Goal: Find specific page/section: Find specific page/section

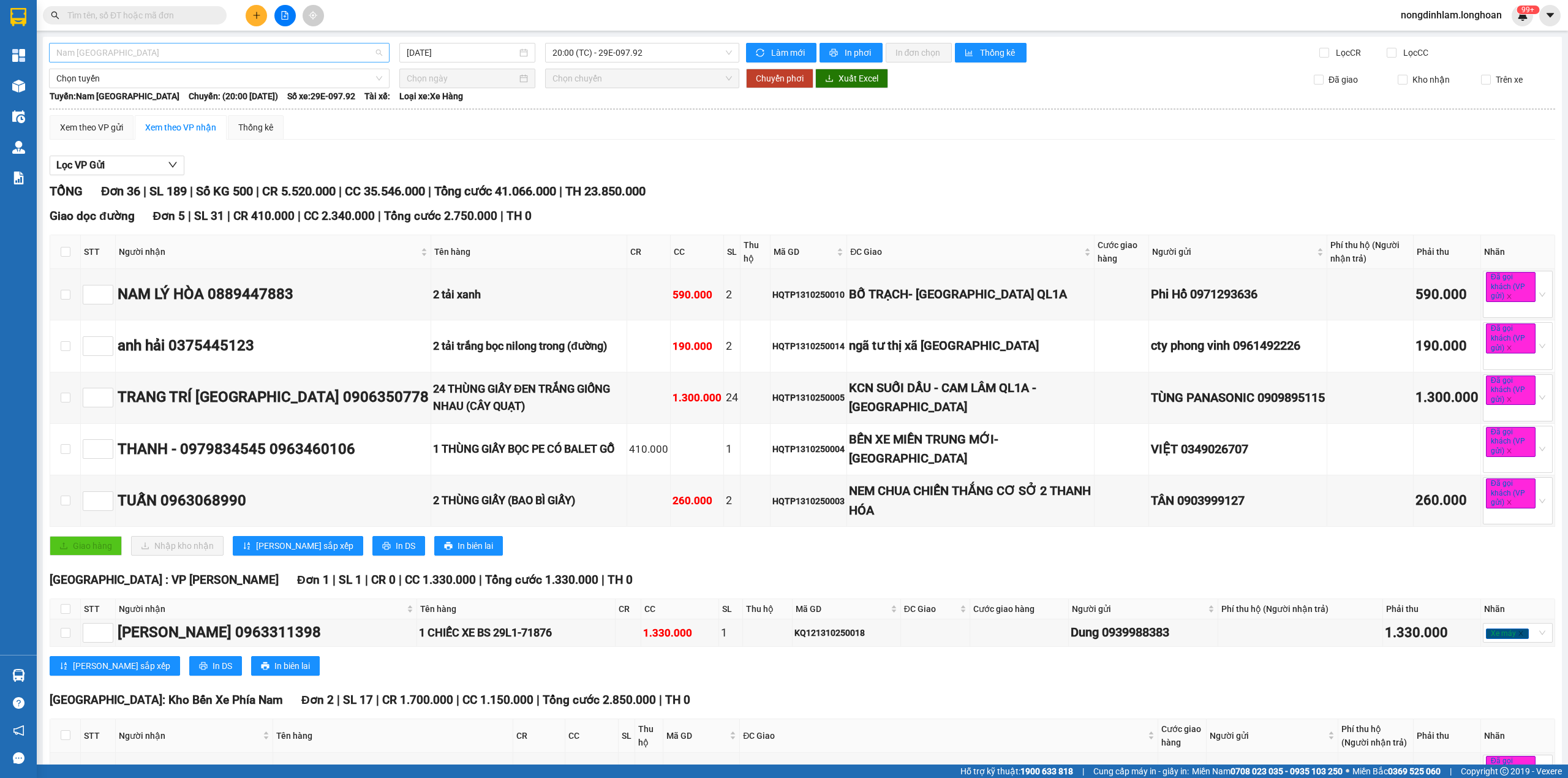
click at [214, 57] on span "Nam [GEOGRAPHIC_DATA]" at bounding box center [219, 53] width 326 height 19
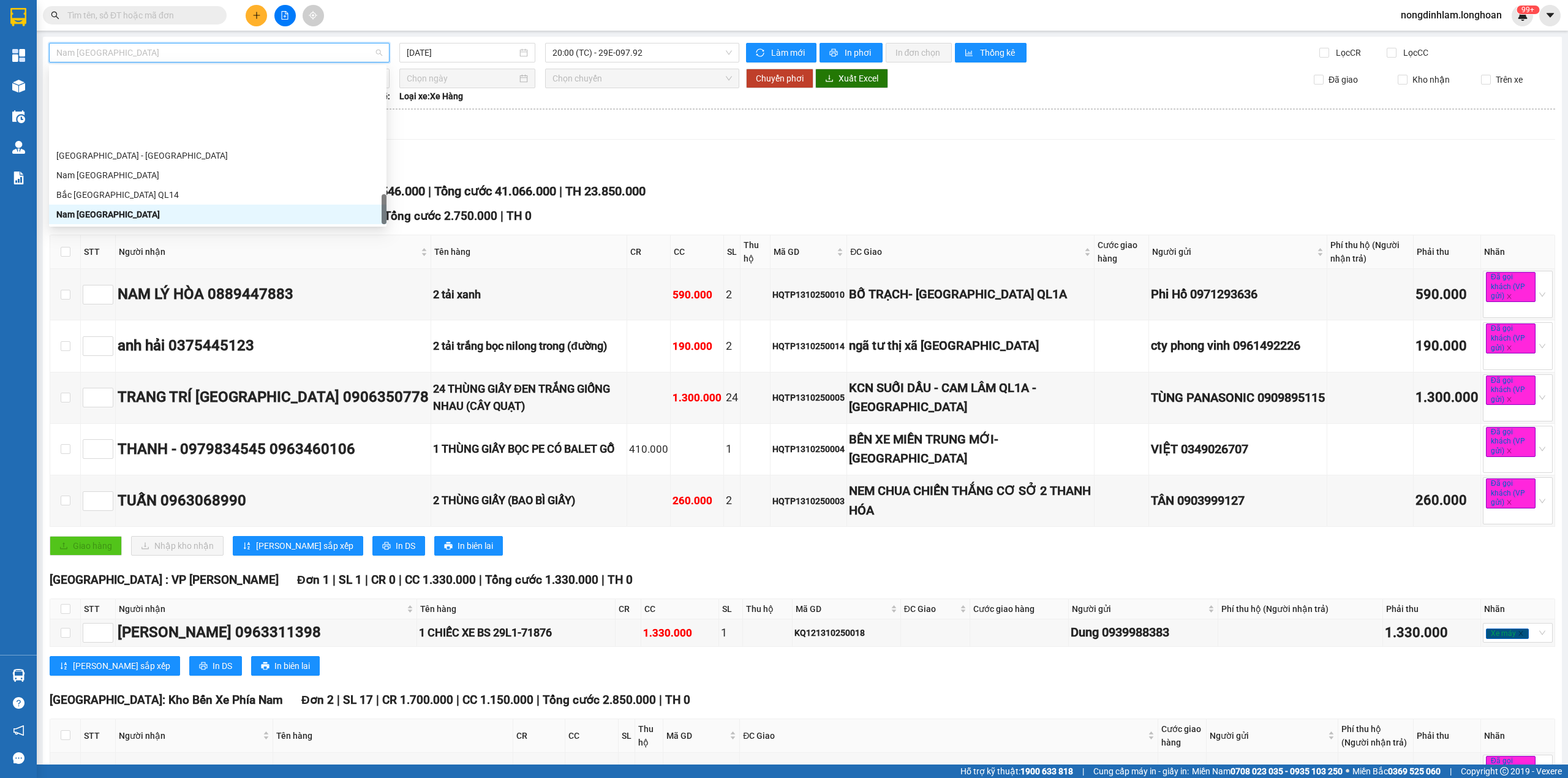
scroll to position [746, 0]
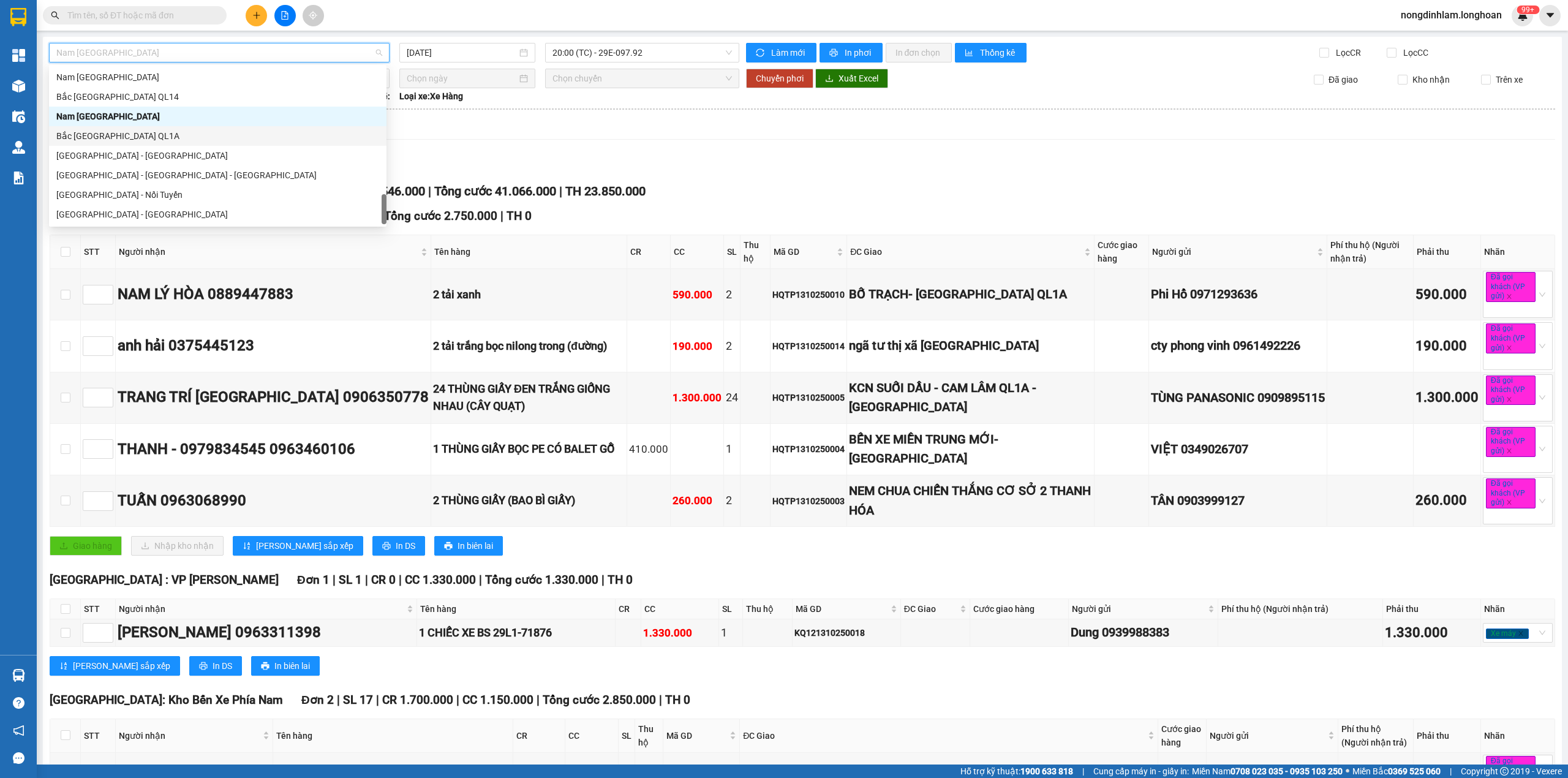
click at [146, 138] on div "Bắc [GEOGRAPHIC_DATA] QL1A" at bounding box center [218, 136] width 323 height 14
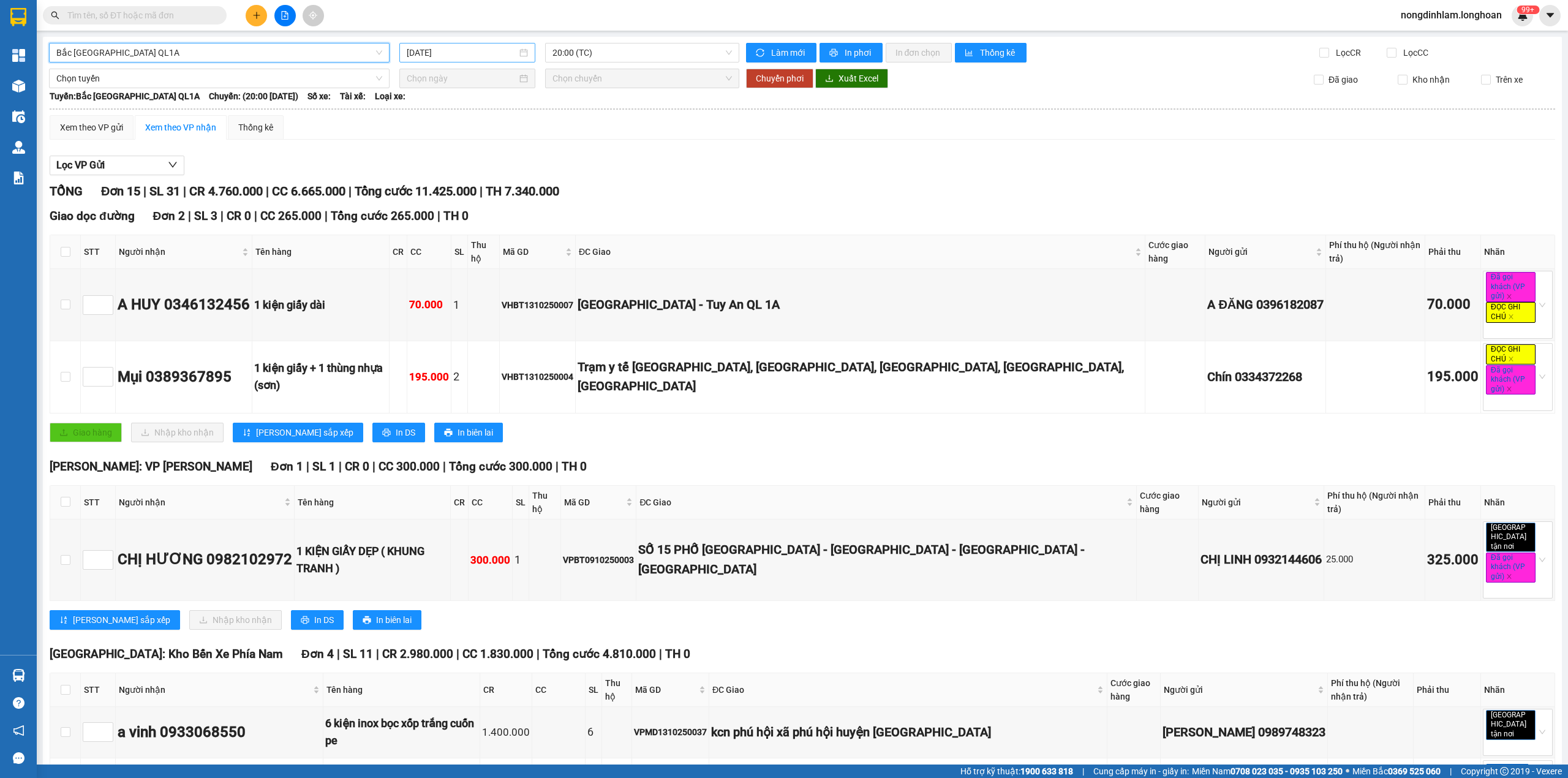
click at [432, 57] on input "[DATE]" at bounding box center [461, 53] width 110 height 14
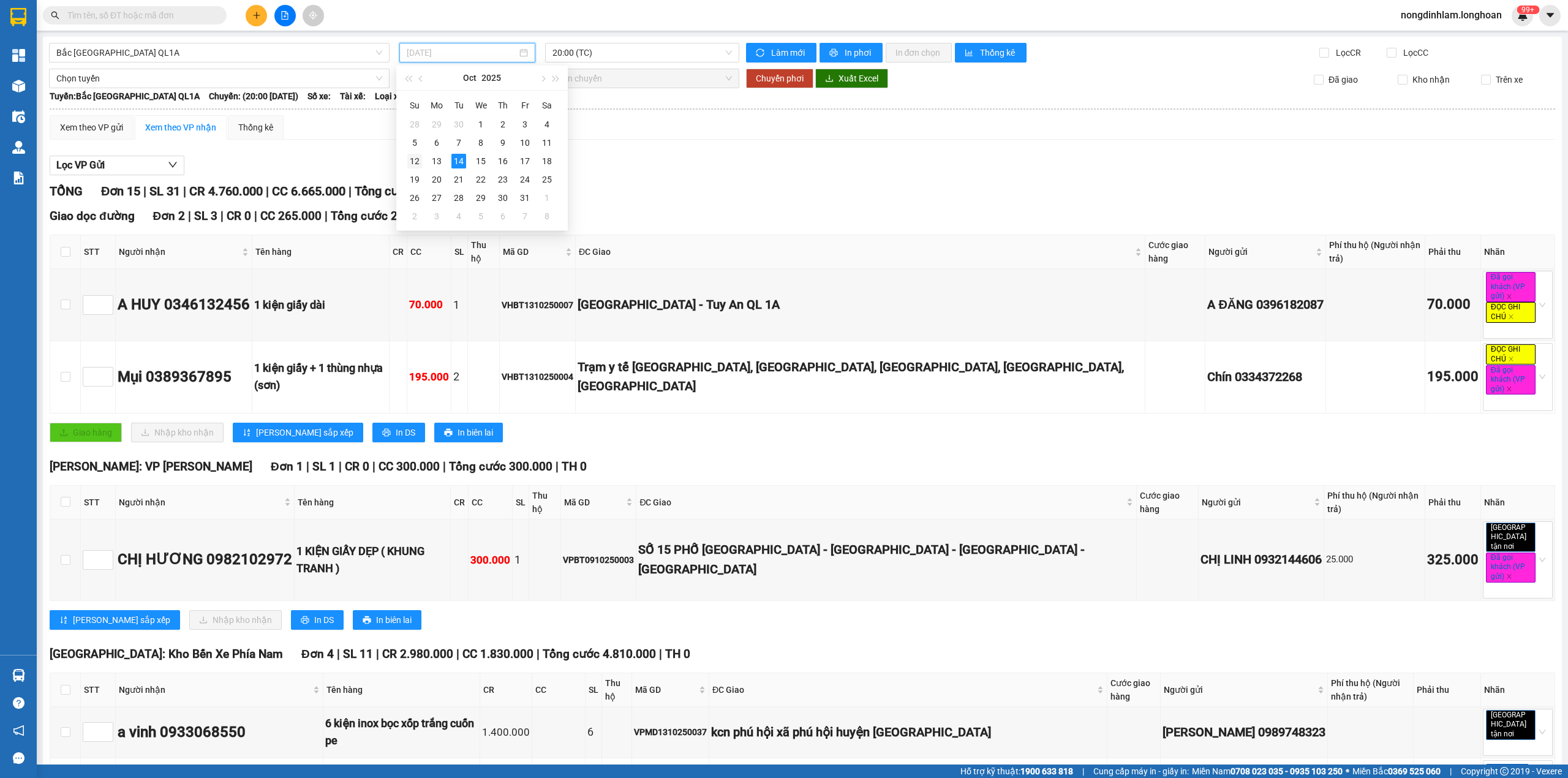
click at [414, 162] on div "12" at bounding box center [414, 161] width 15 height 15
type input "12/10/2025"
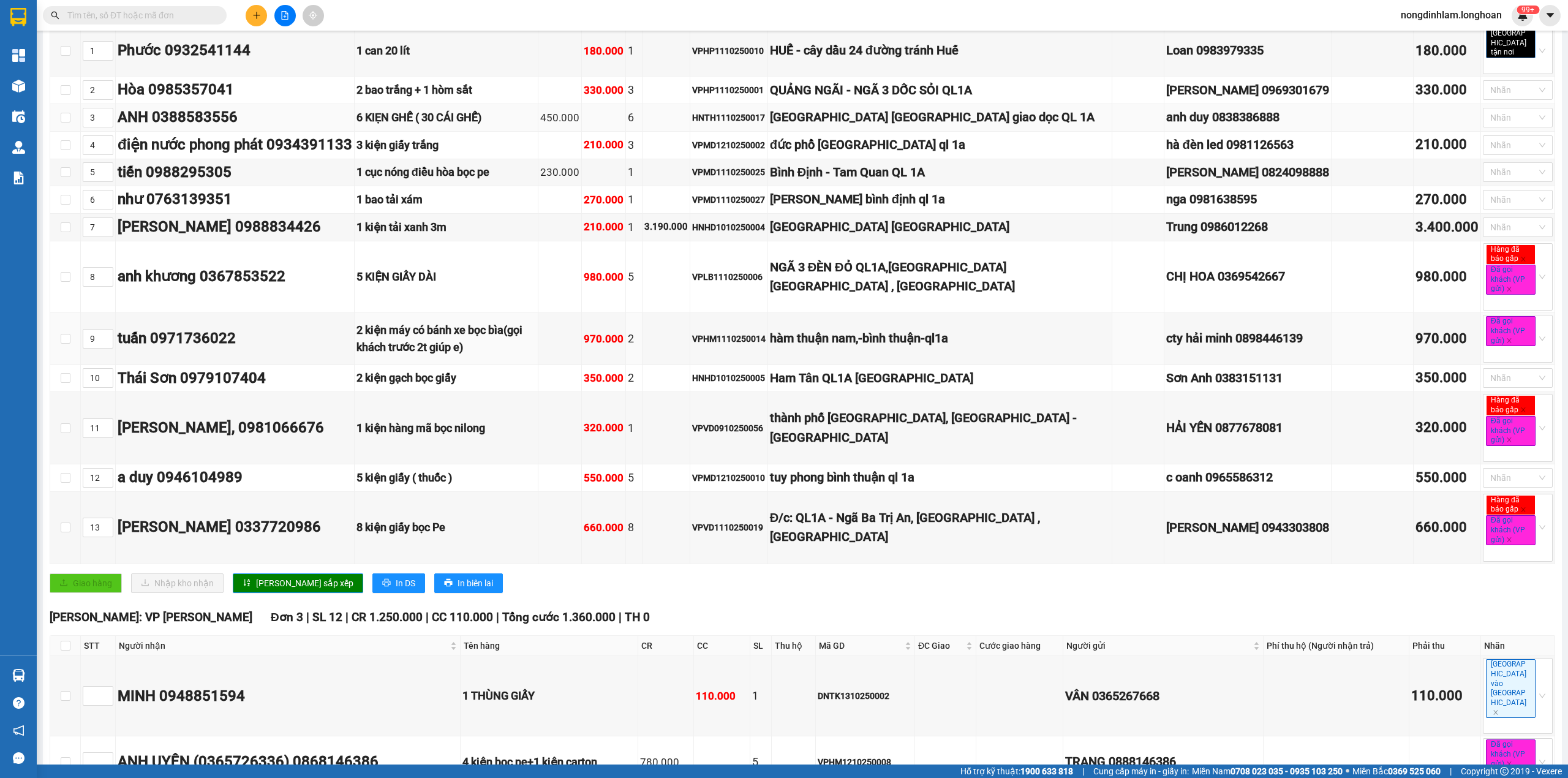
scroll to position [163, 0]
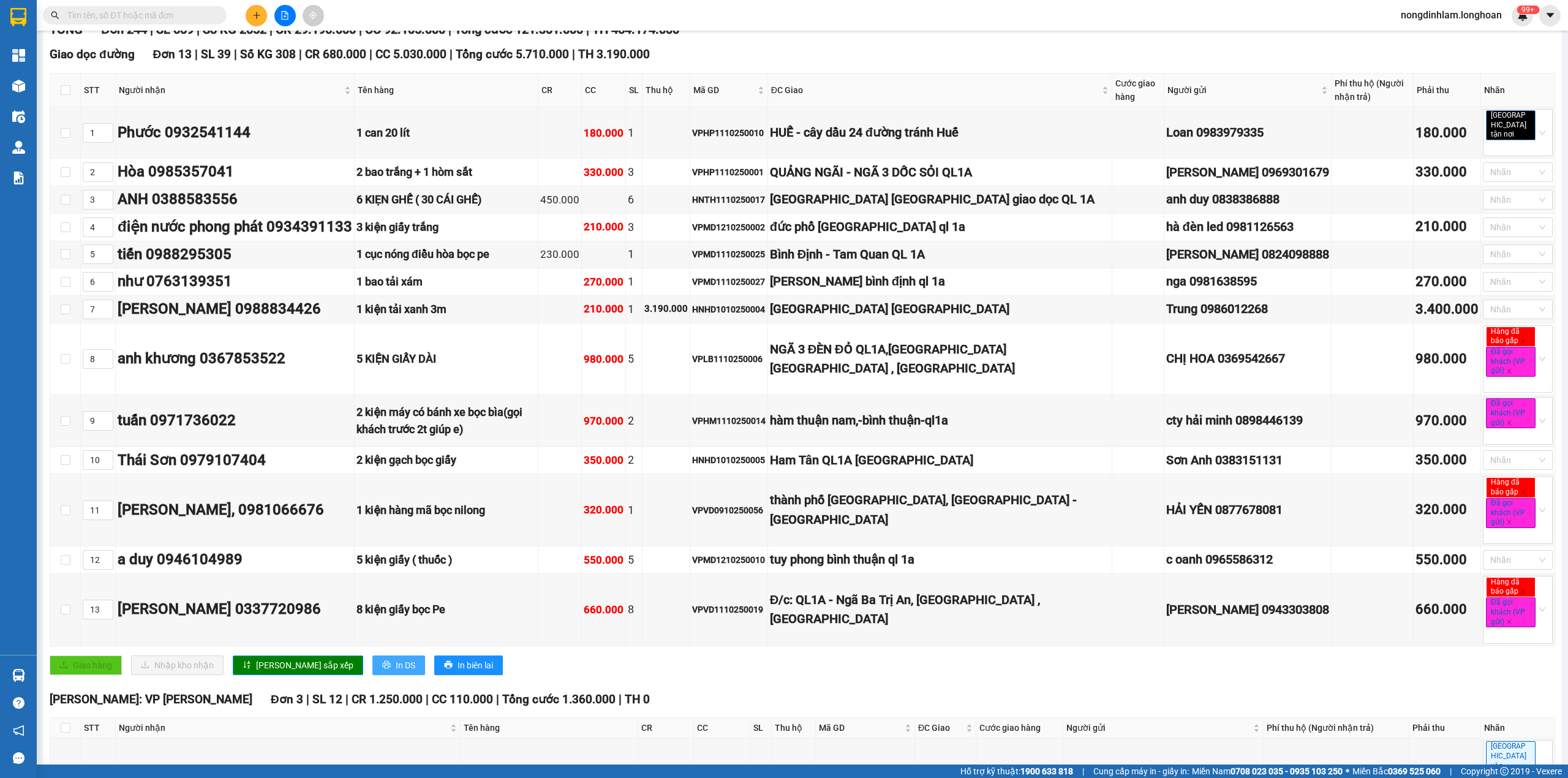
click at [382, 664] on icon "printer" at bounding box center [386, 665] width 9 height 9
click at [62, 85] on input "checkbox" at bounding box center [65, 90] width 9 height 9
checkbox input "true"
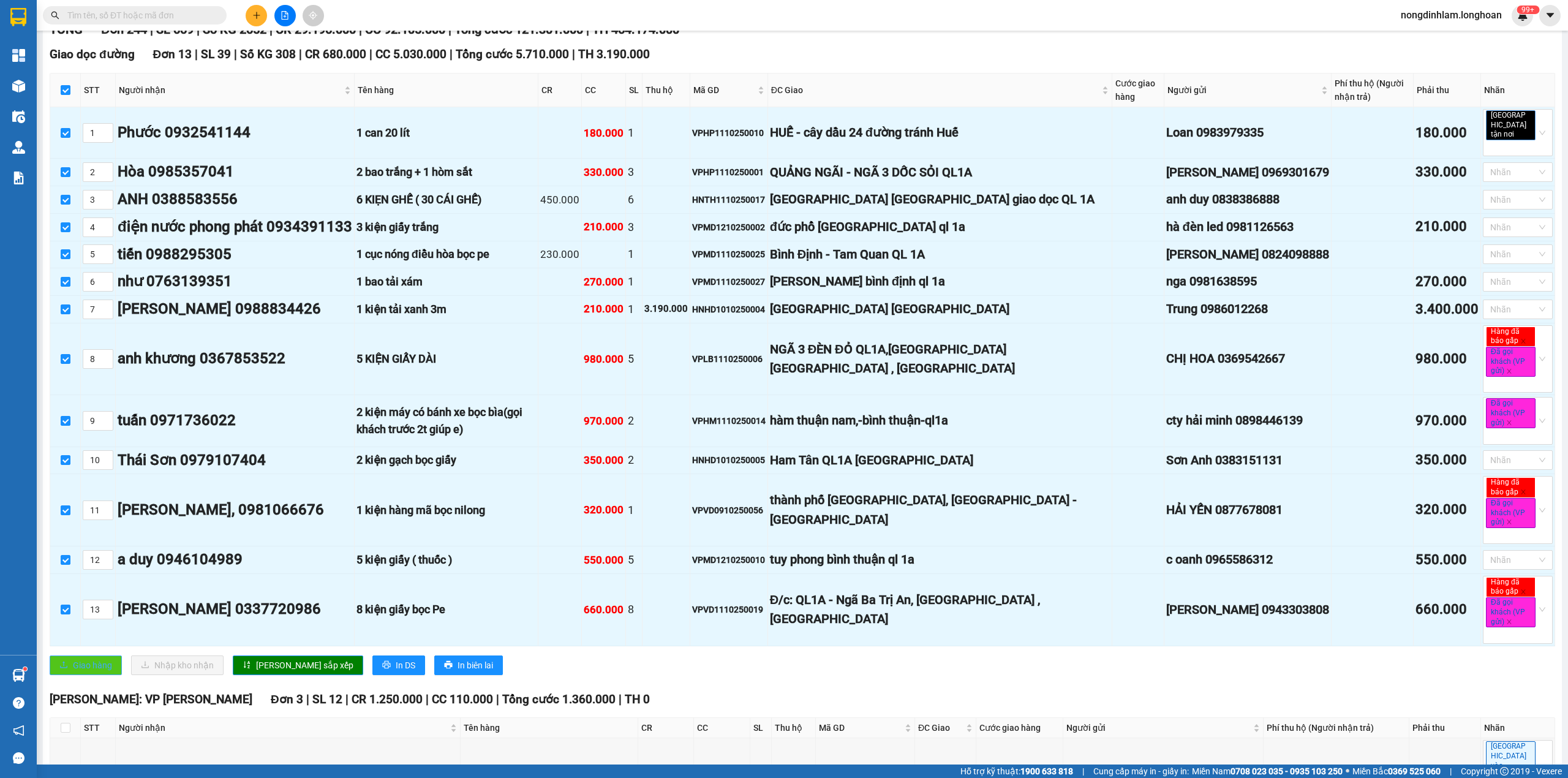
checkbox input "true"
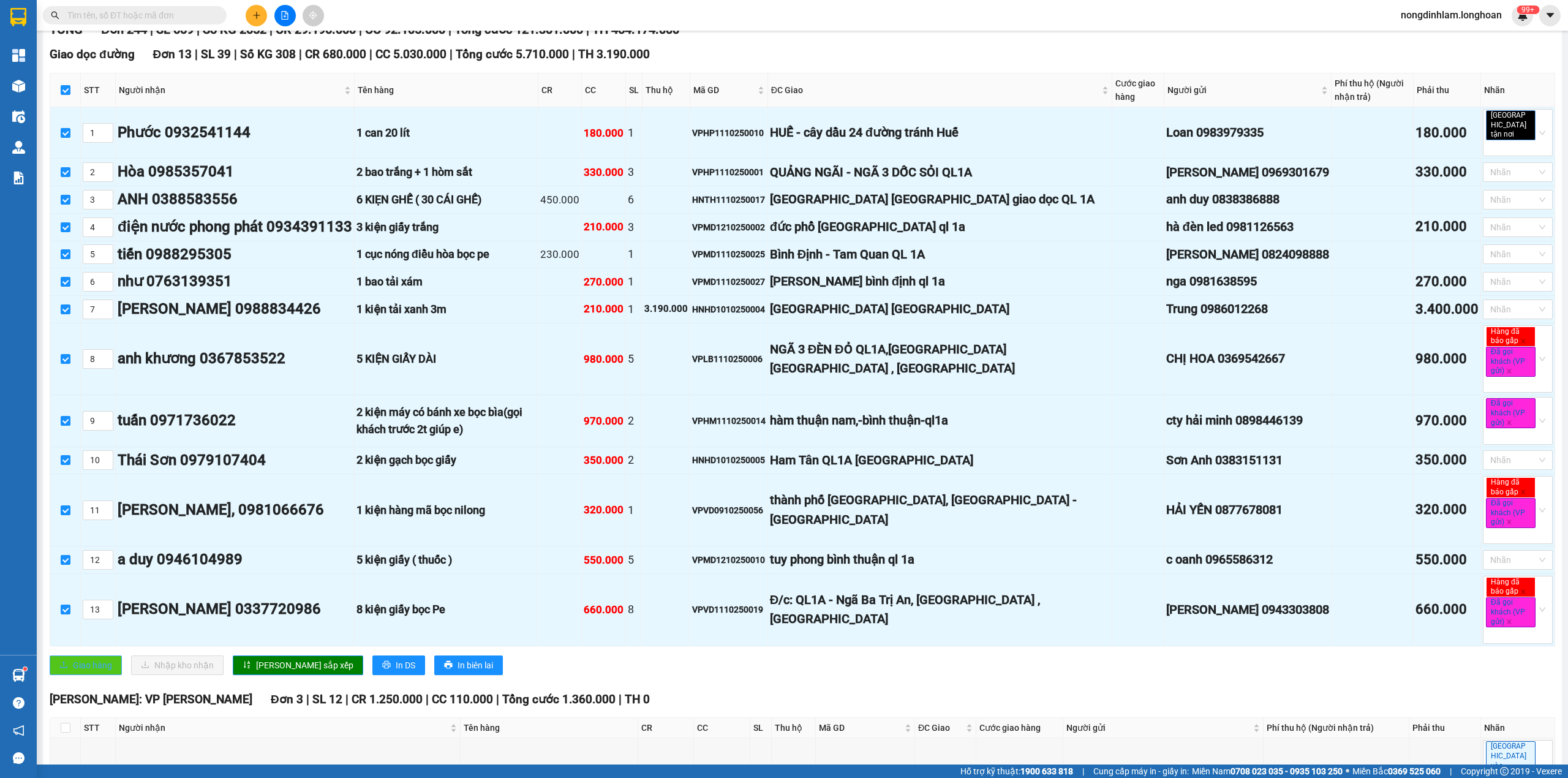
checkbox input "true"
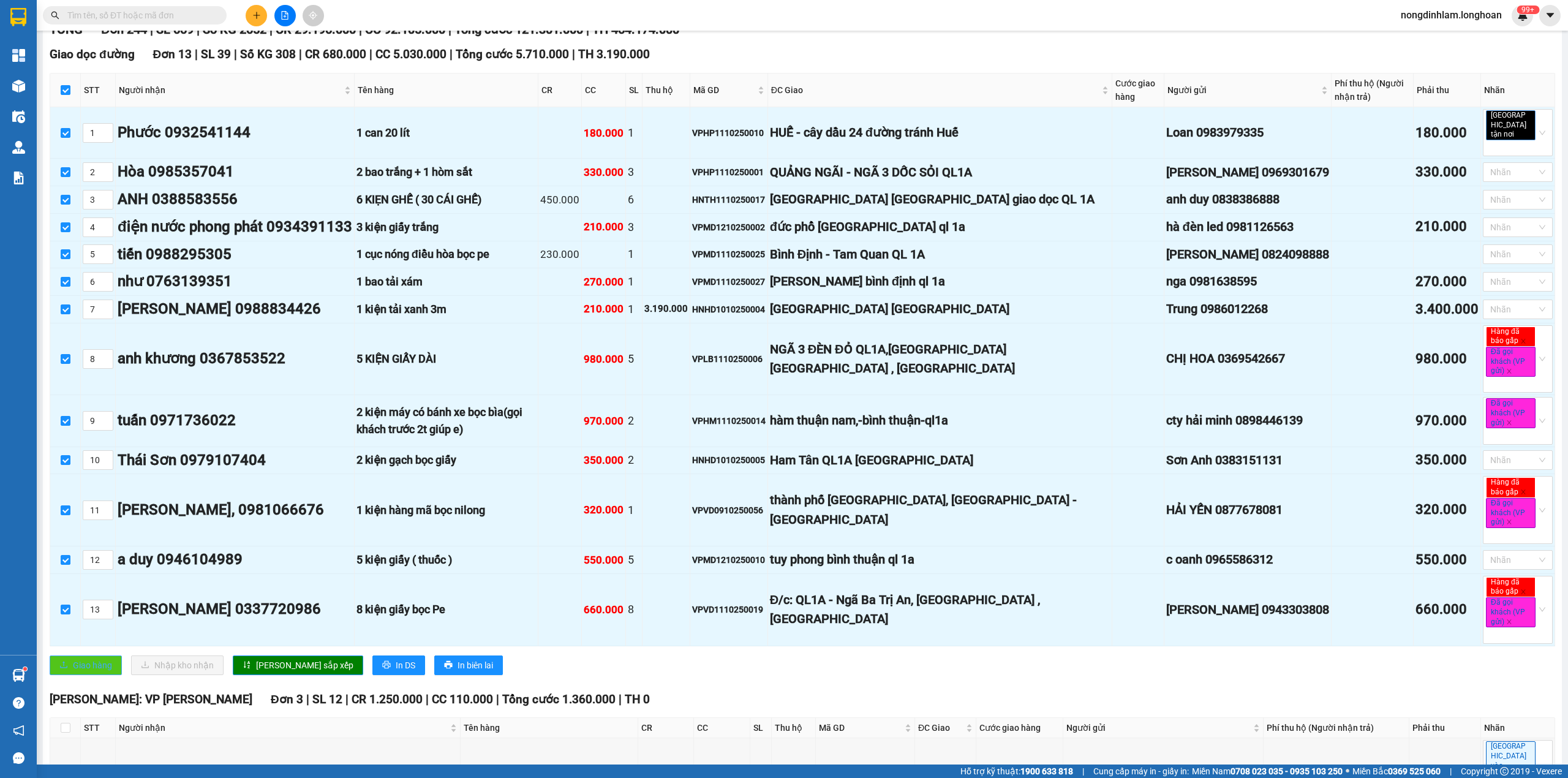
checkbox input "true"
click at [79, 669] on span "Giao hàng" at bounding box center [92, 666] width 39 height 14
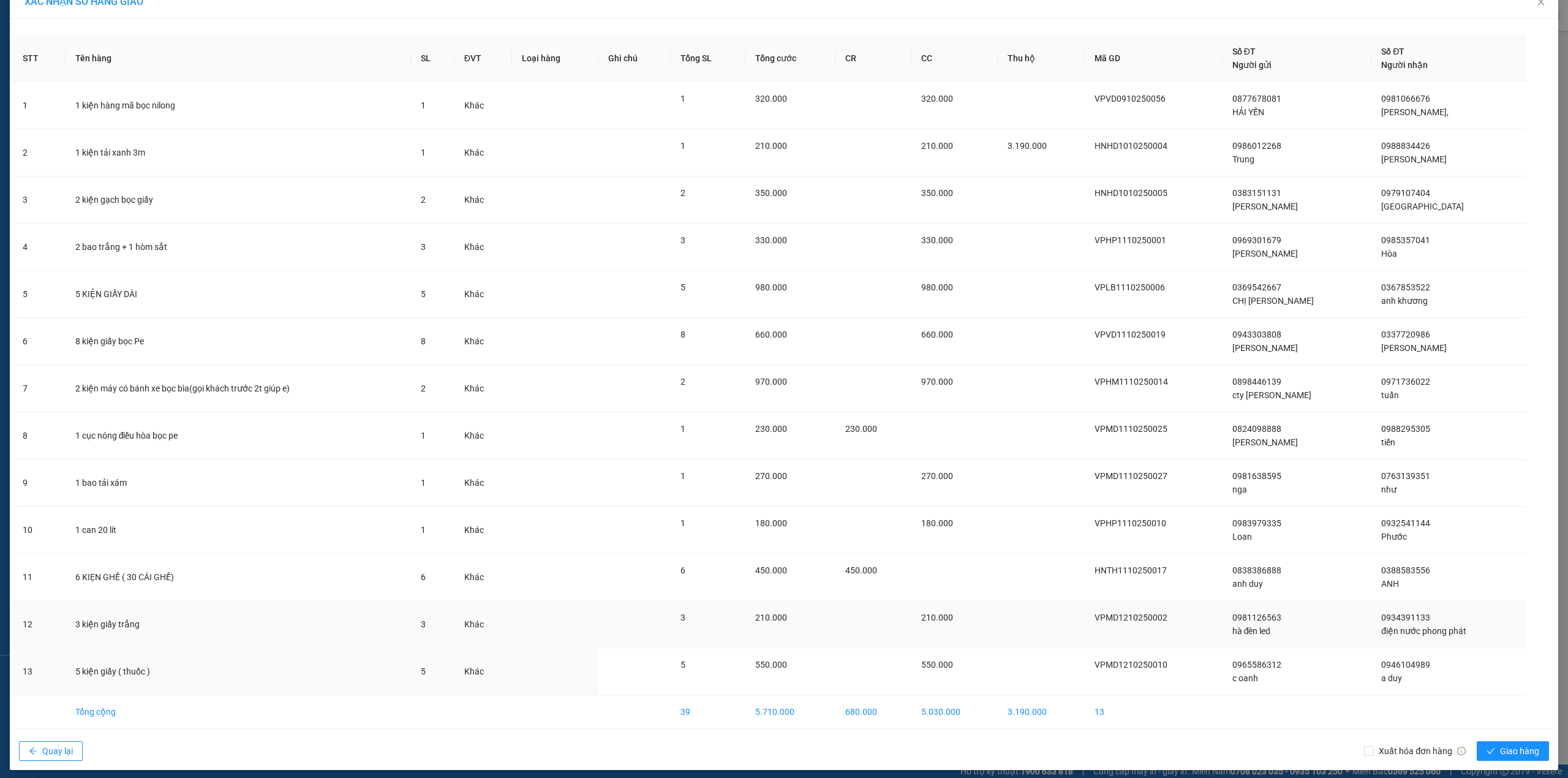
scroll to position [30, 0]
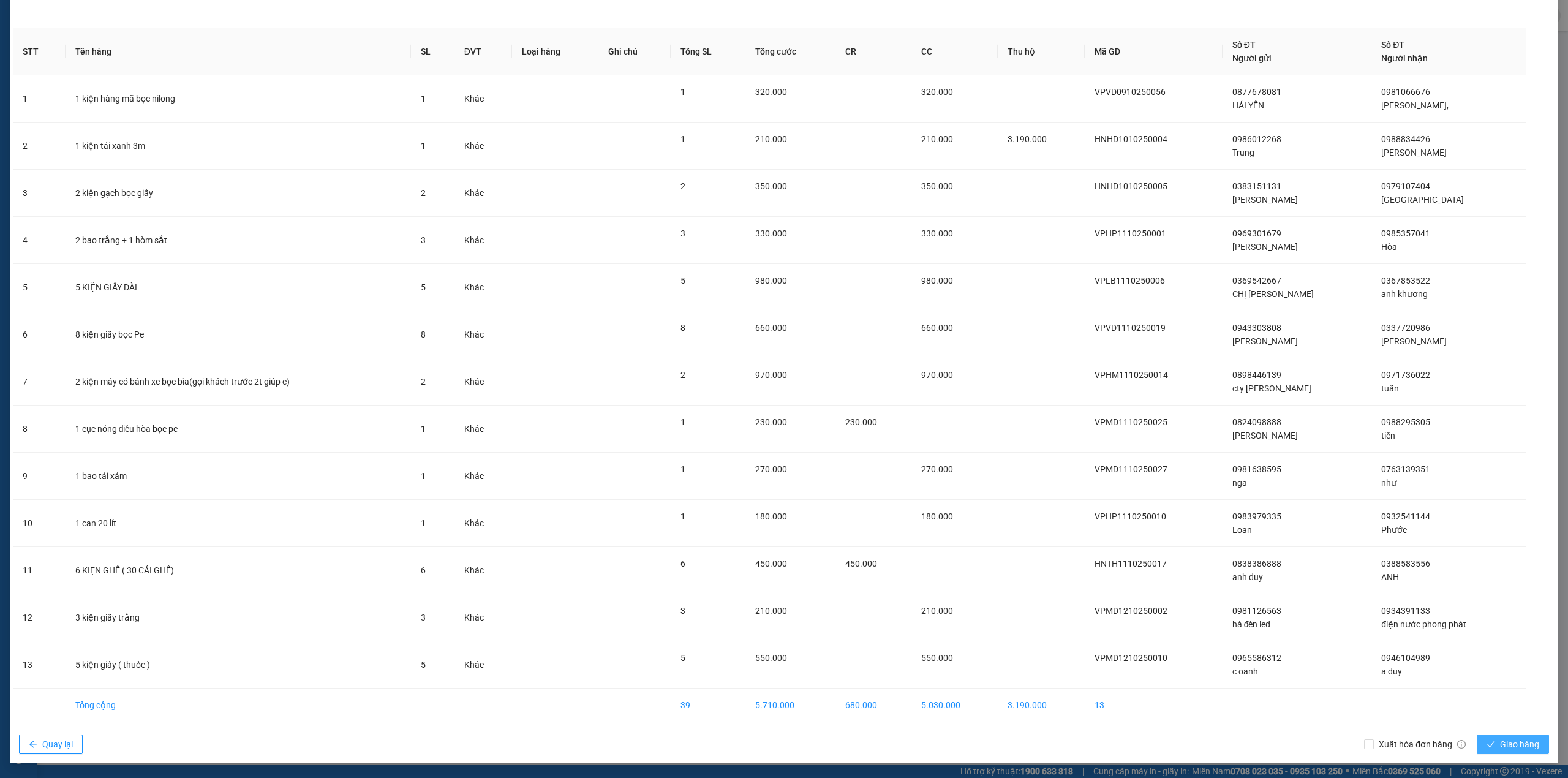
click at [1477, 737] on button "Giao hàng" at bounding box center [1512, 745] width 73 height 20
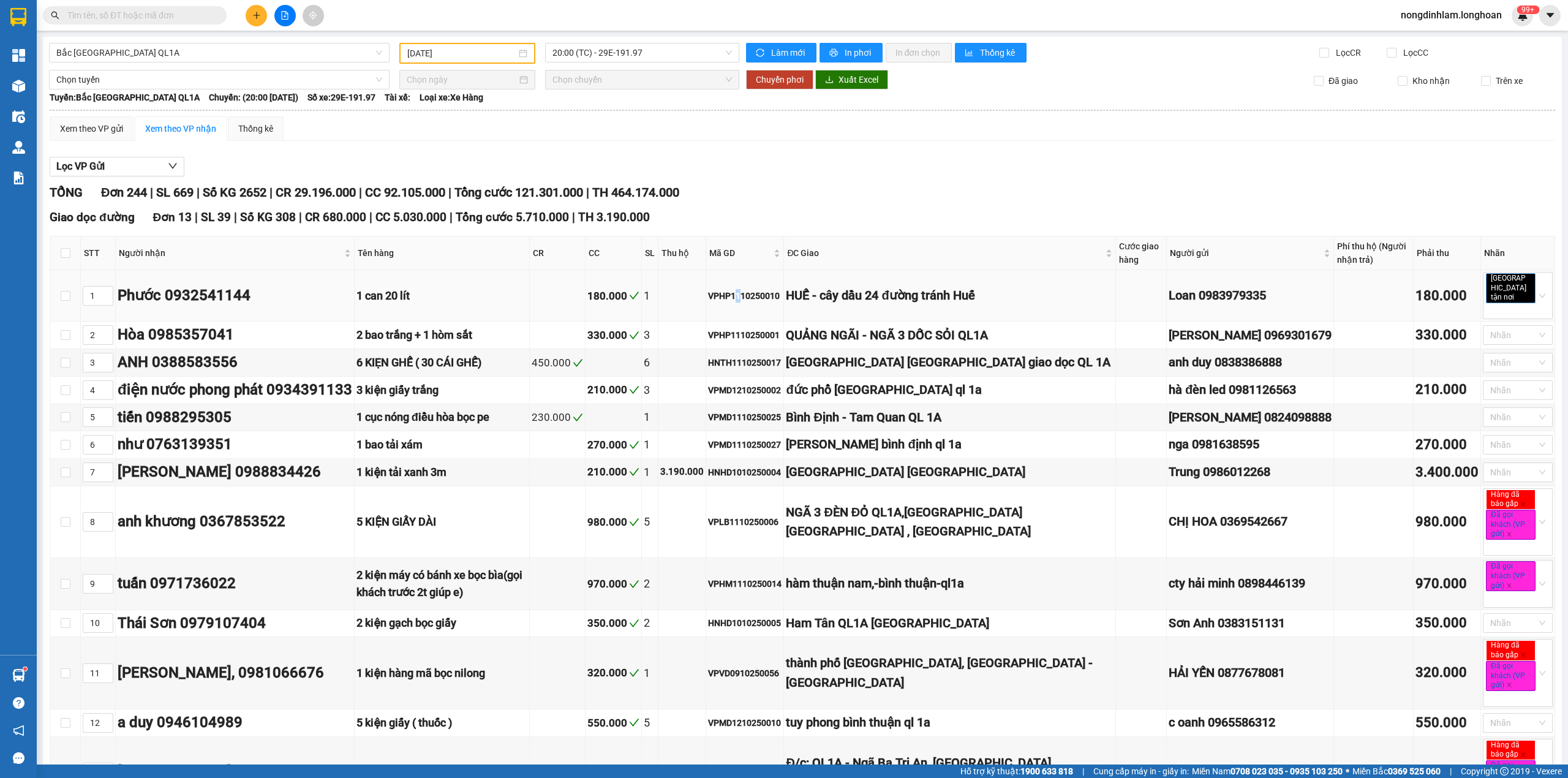
click at [782, 293] on div "VPHP1110250010" at bounding box center [745, 296] width 73 height 14
click at [159, 16] on input "text" at bounding box center [139, 15] width 144 height 14
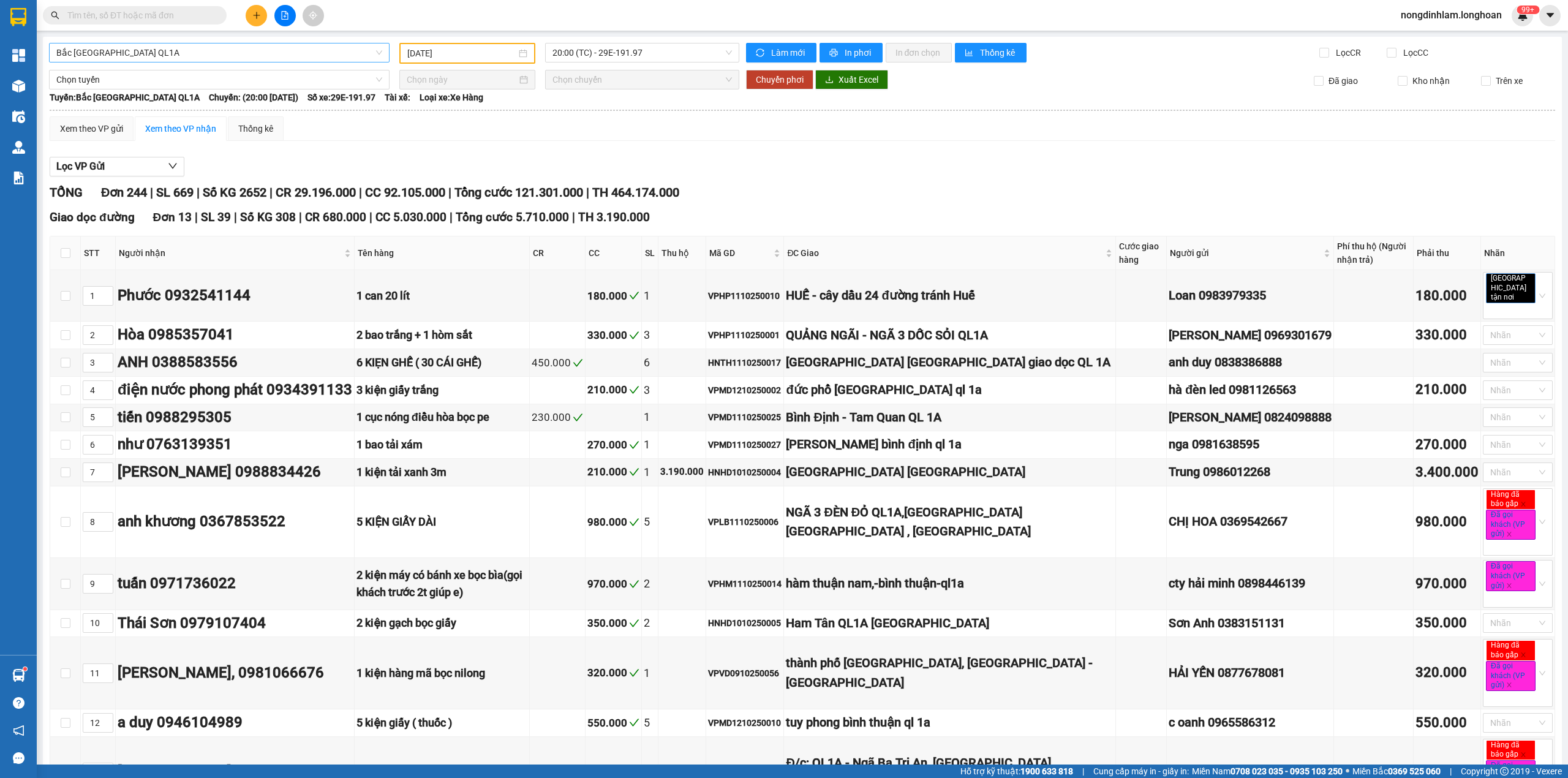
paste input "VPHP1110250010"
type input "VPHP1110250010"
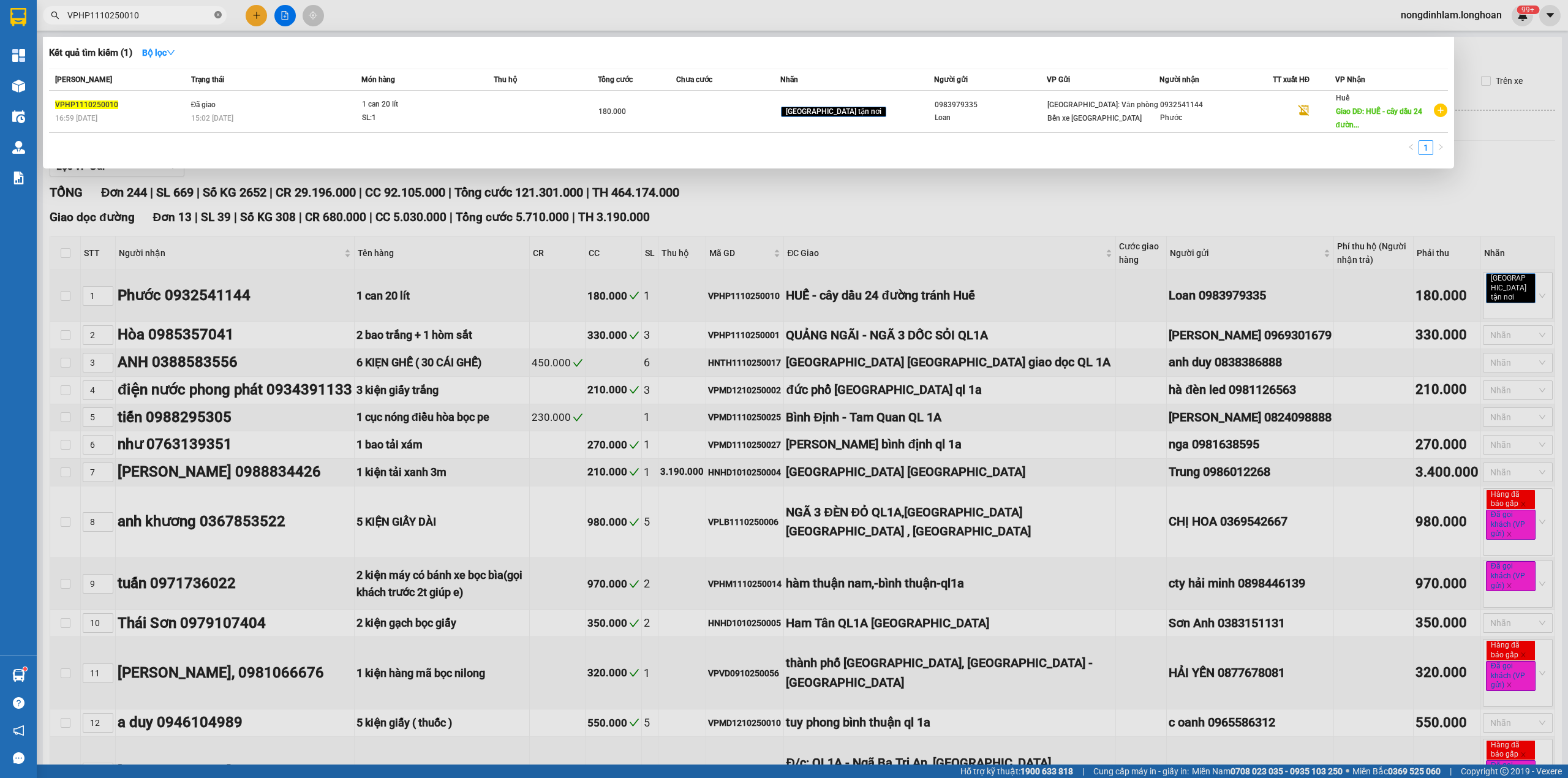
click at [220, 13] on icon "close-circle" at bounding box center [218, 15] width 8 height 8
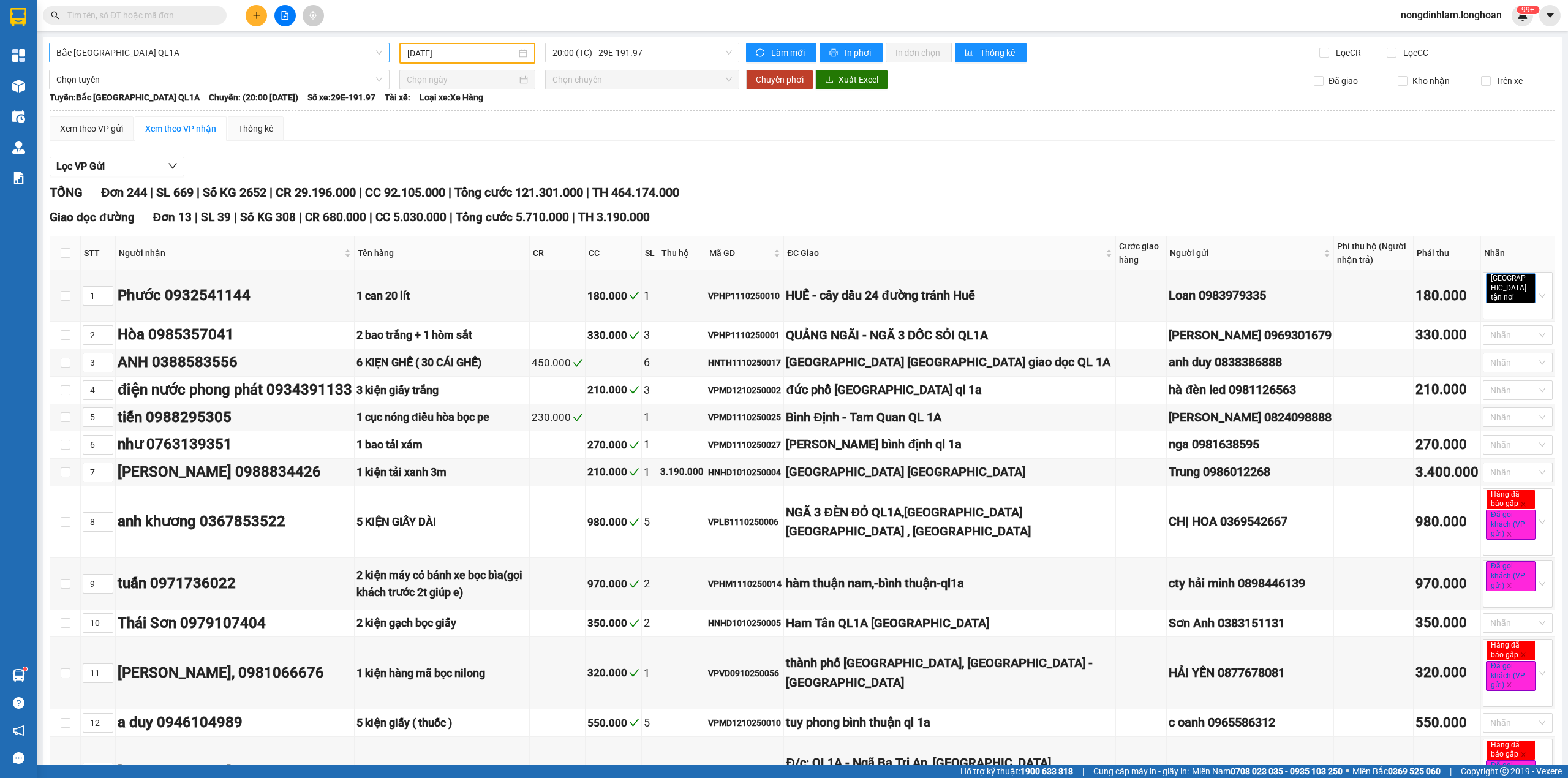
click at [228, 59] on span "Bắc [GEOGRAPHIC_DATA] QL1A" at bounding box center [219, 53] width 326 height 19
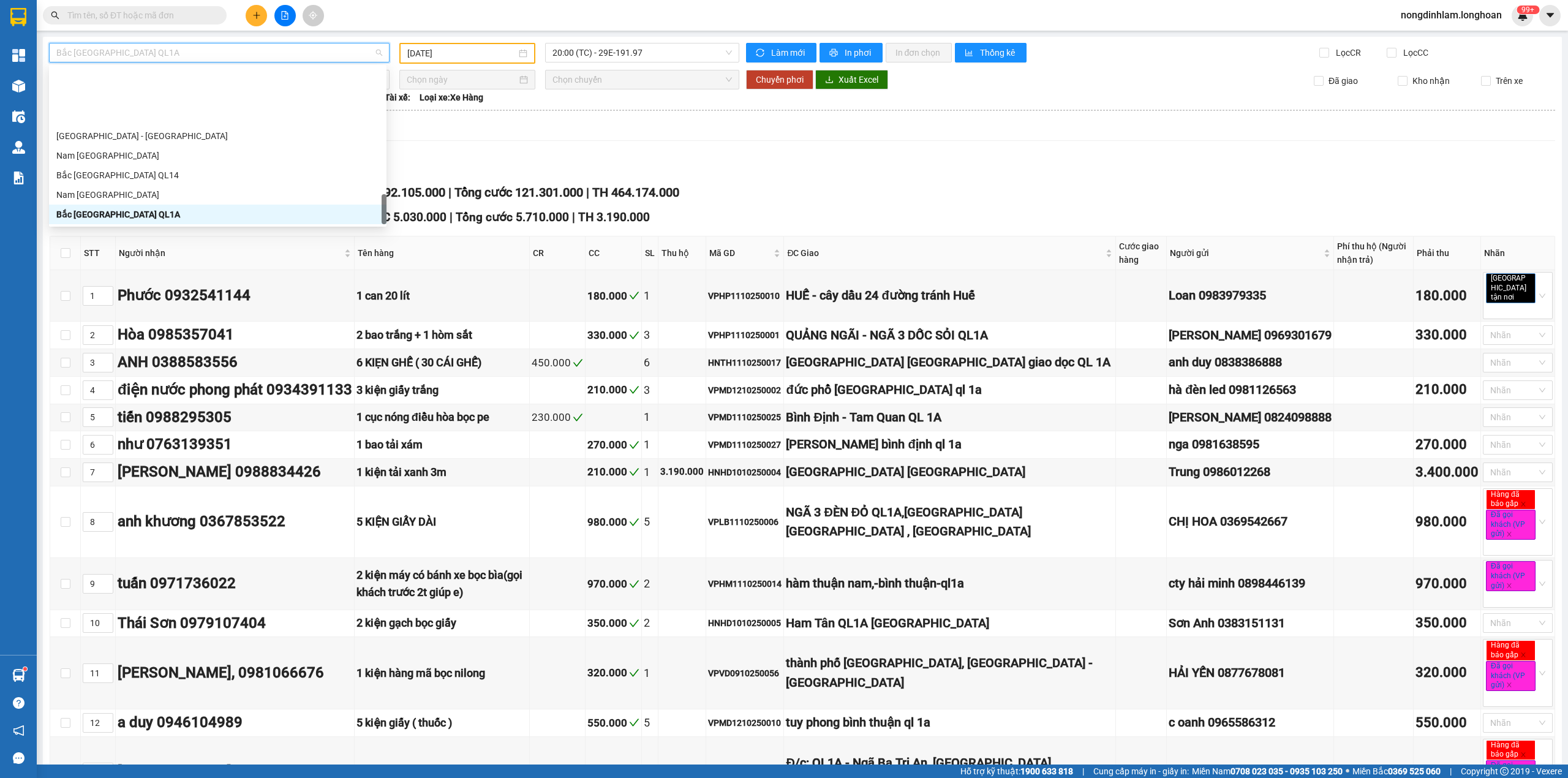
scroll to position [740, 0]
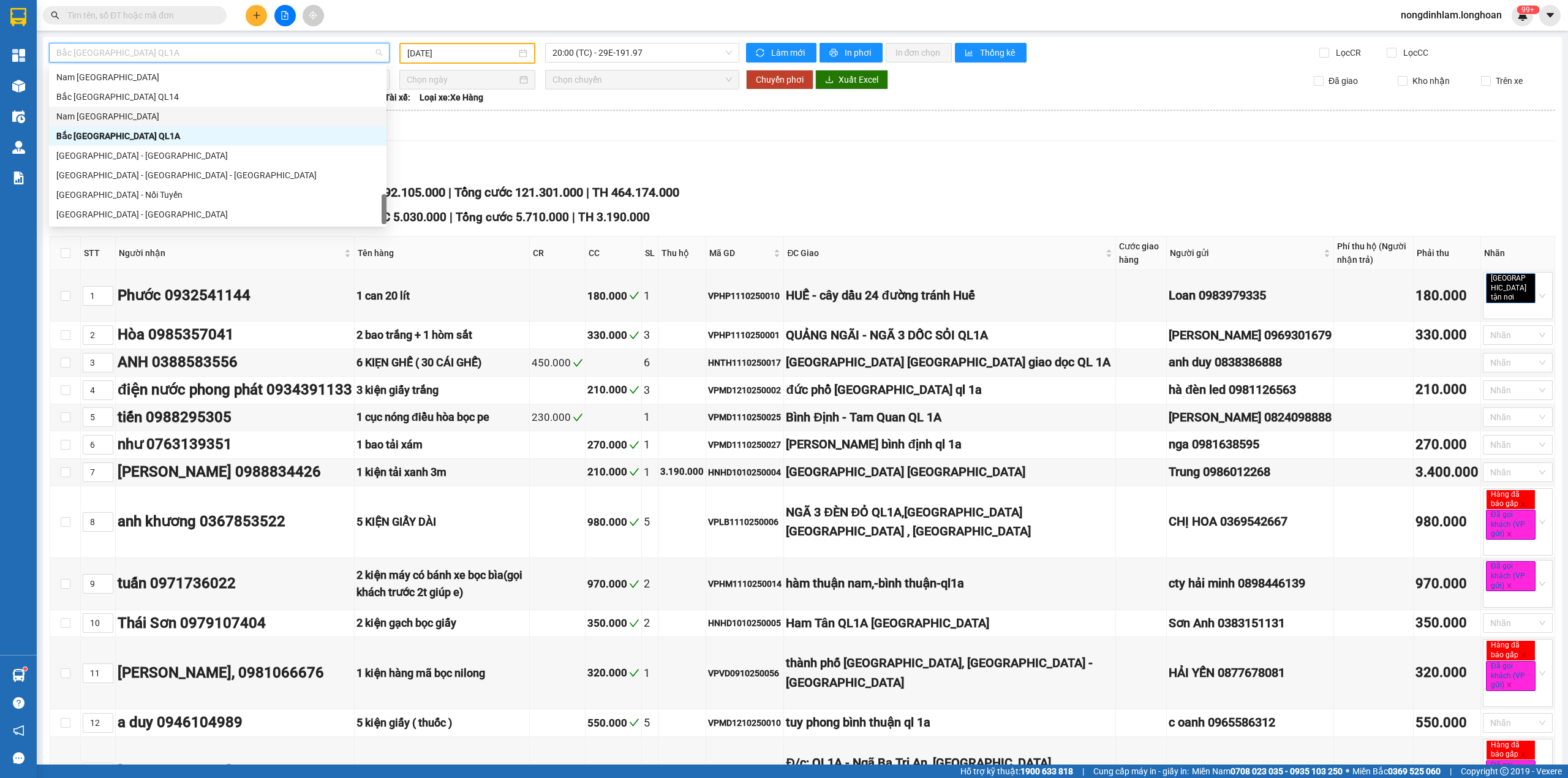
click at [153, 118] on div "Nam [GEOGRAPHIC_DATA]" at bounding box center [218, 116] width 323 height 14
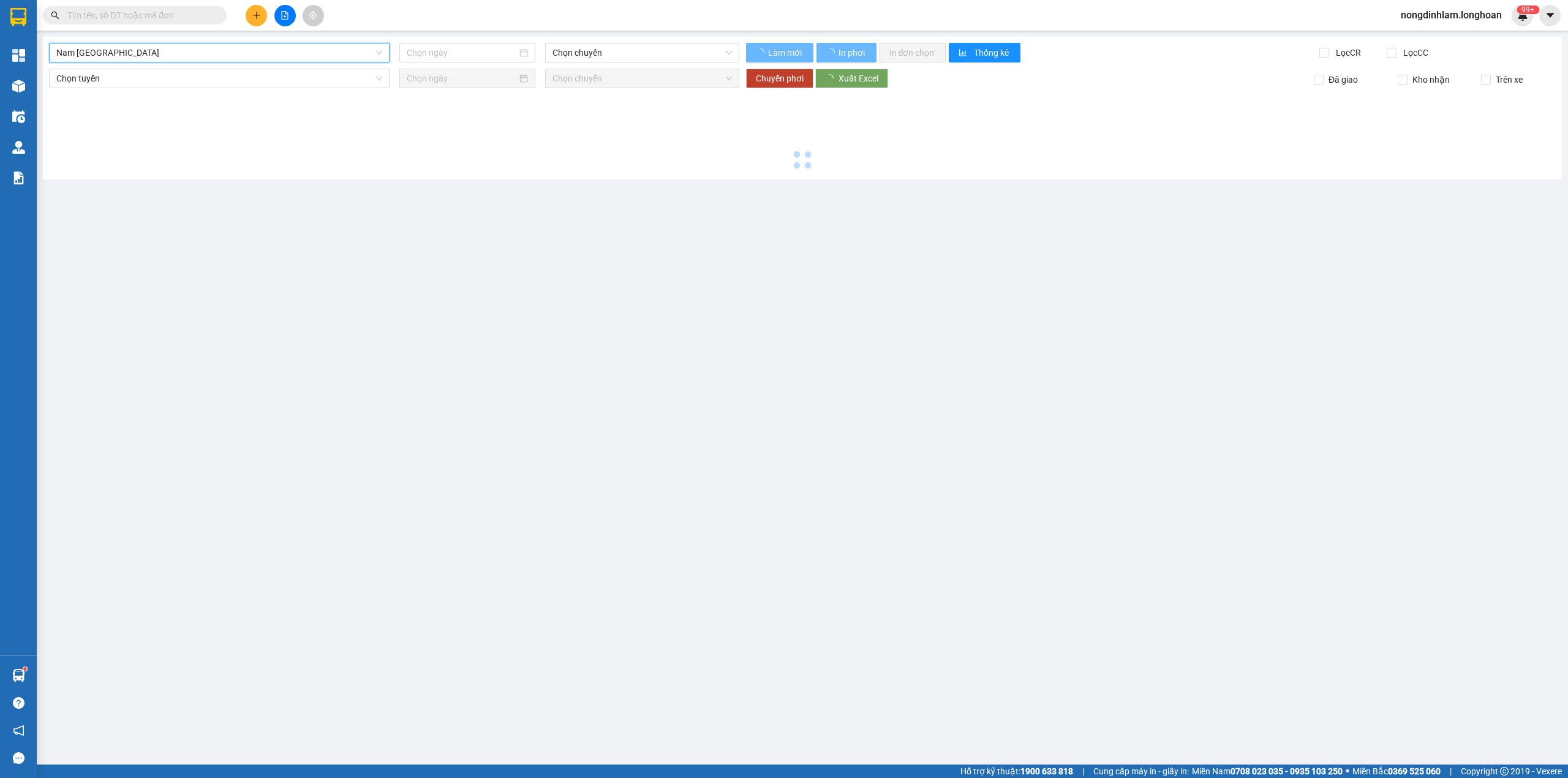
type input "[DATE]"
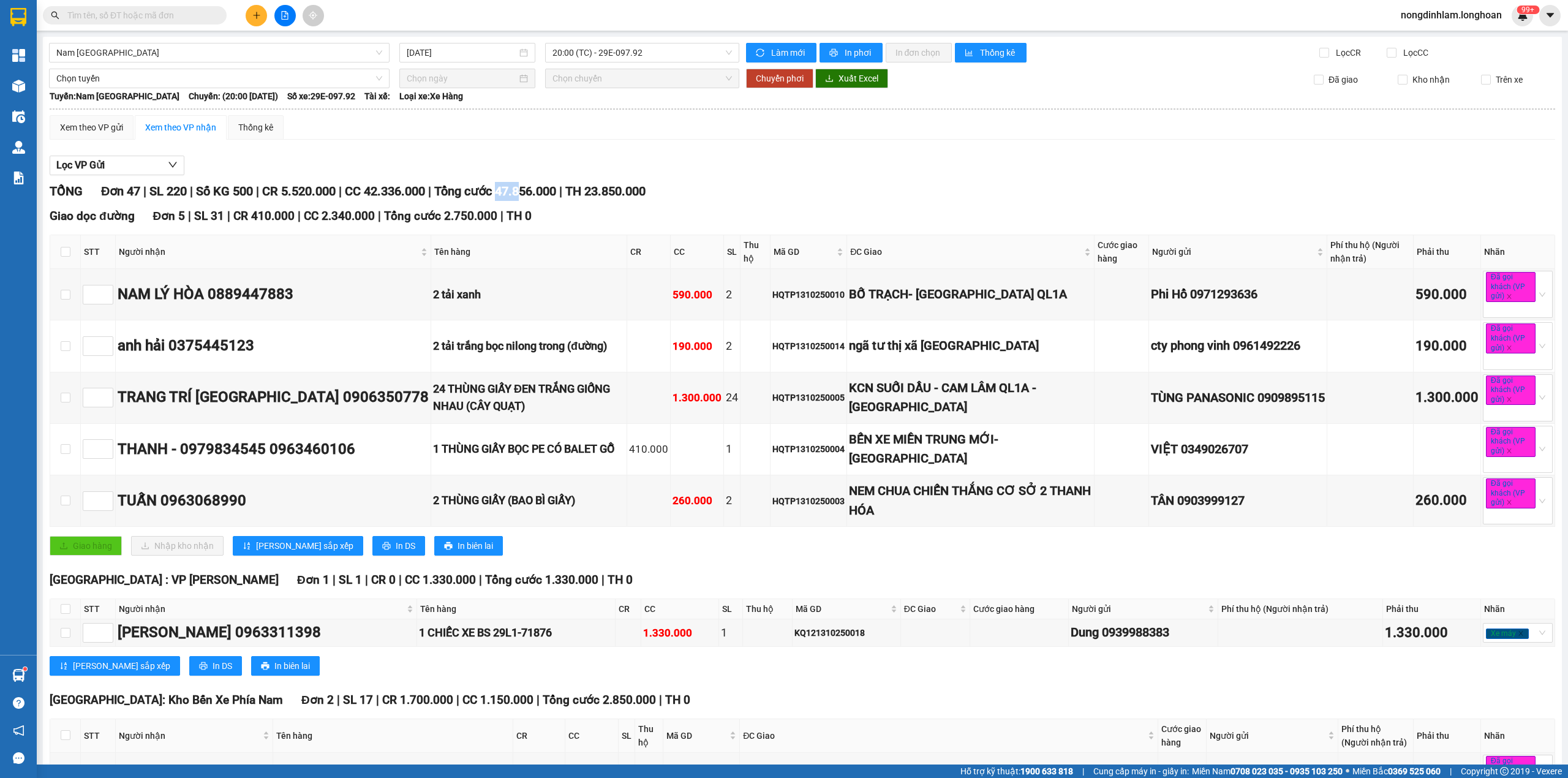
drag, startPoint x: 531, startPoint y: 187, endPoint x: 513, endPoint y: 181, distance: 19.0
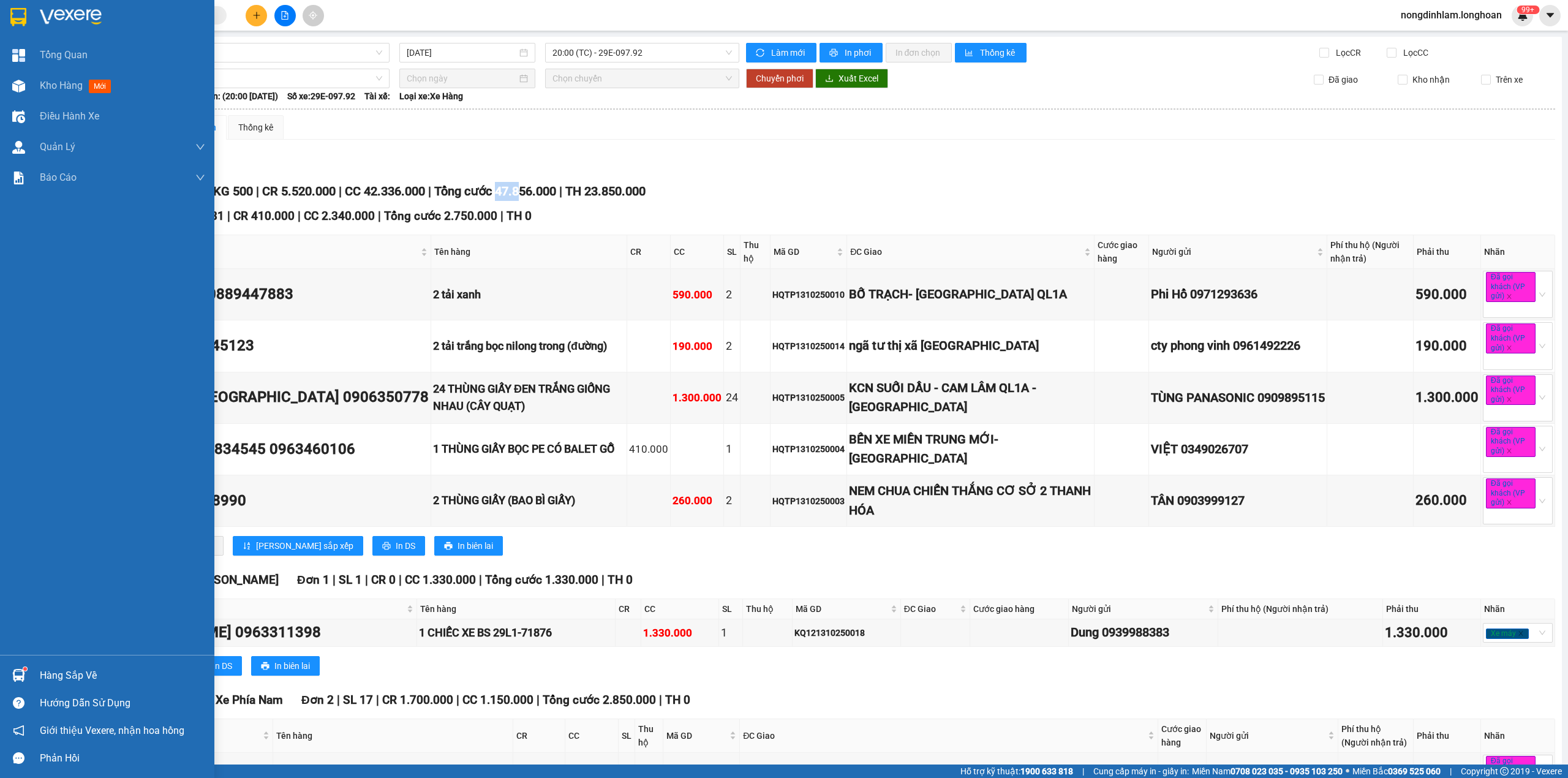
click at [12, 16] on img at bounding box center [18, 17] width 16 height 19
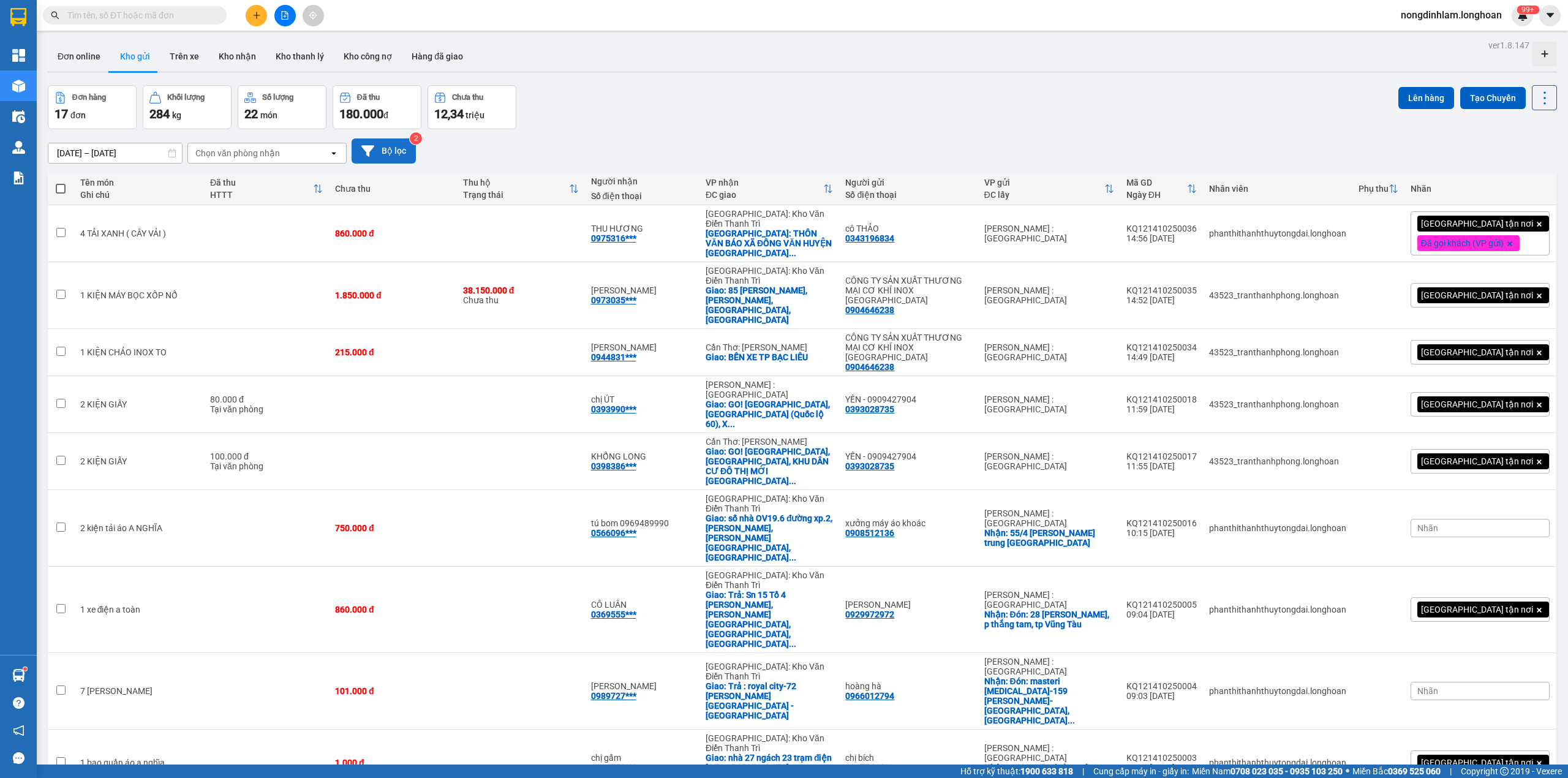
click at [376, 157] on button "Bộ lọc" at bounding box center [383, 150] width 64 height 25
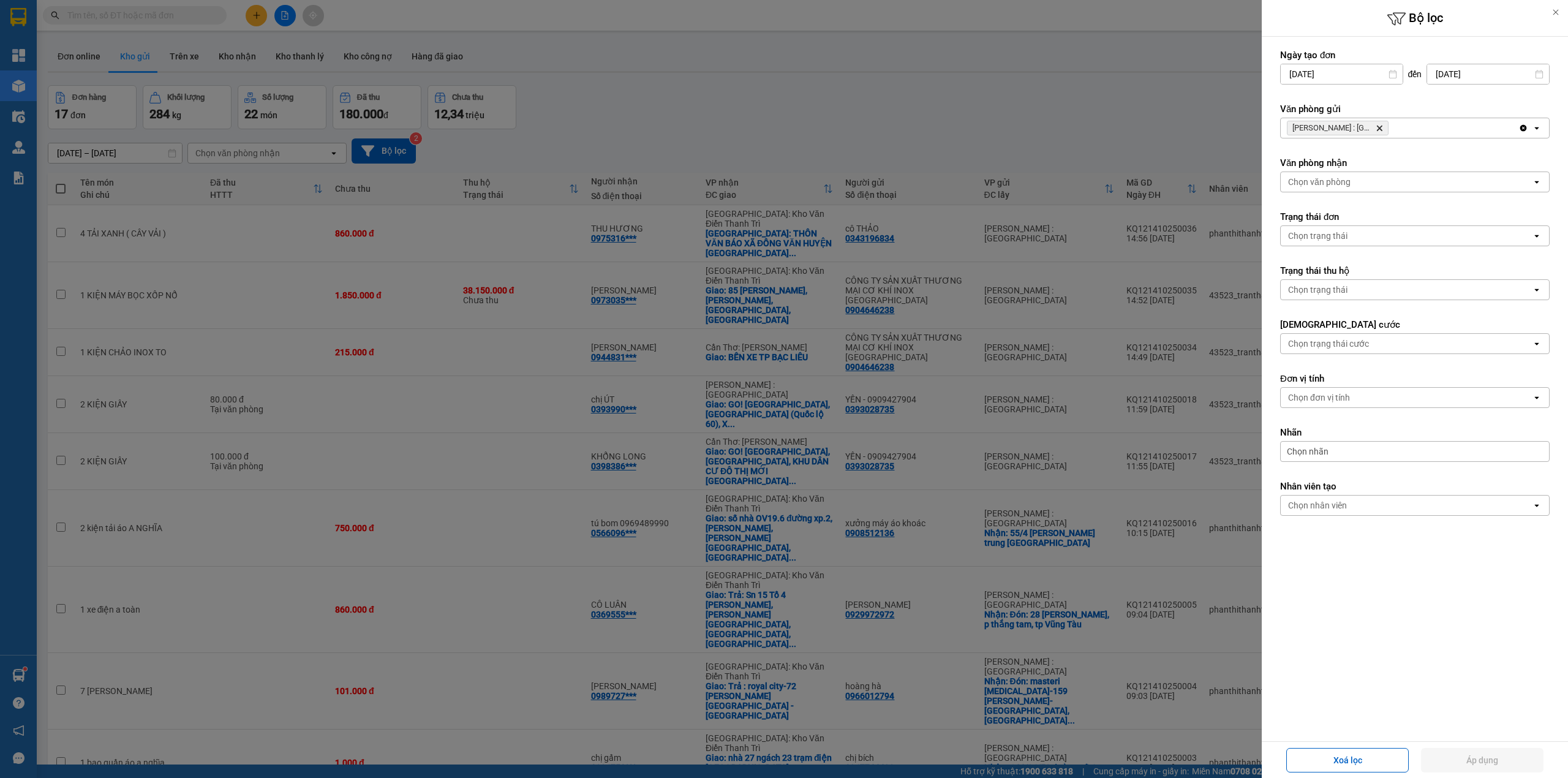
click at [1081, 147] on div at bounding box center [784, 389] width 1568 height 778
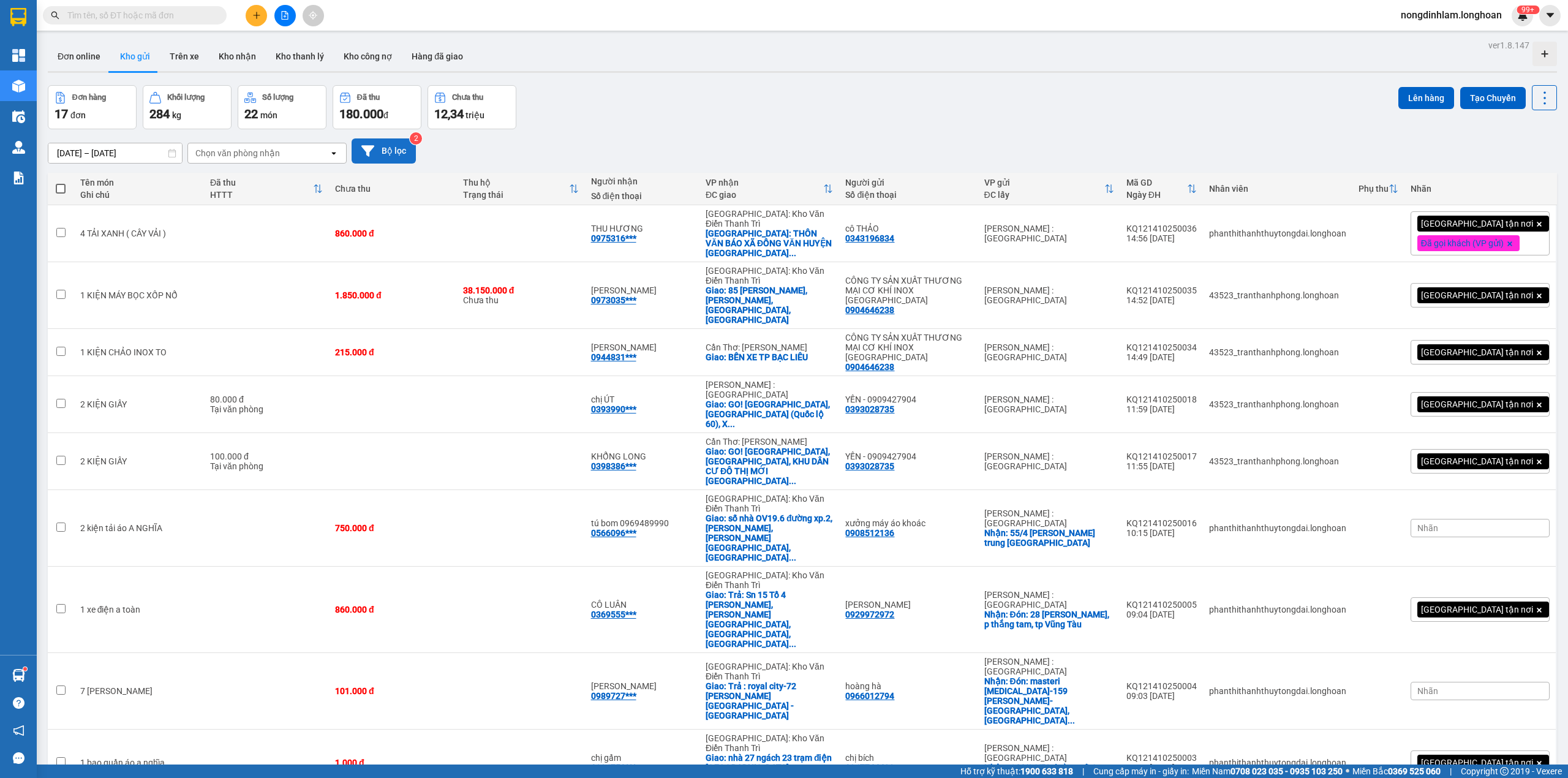
click at [391, 158] on button "Bộ lọc" at bounding box center [383, 150] width 64 height 25
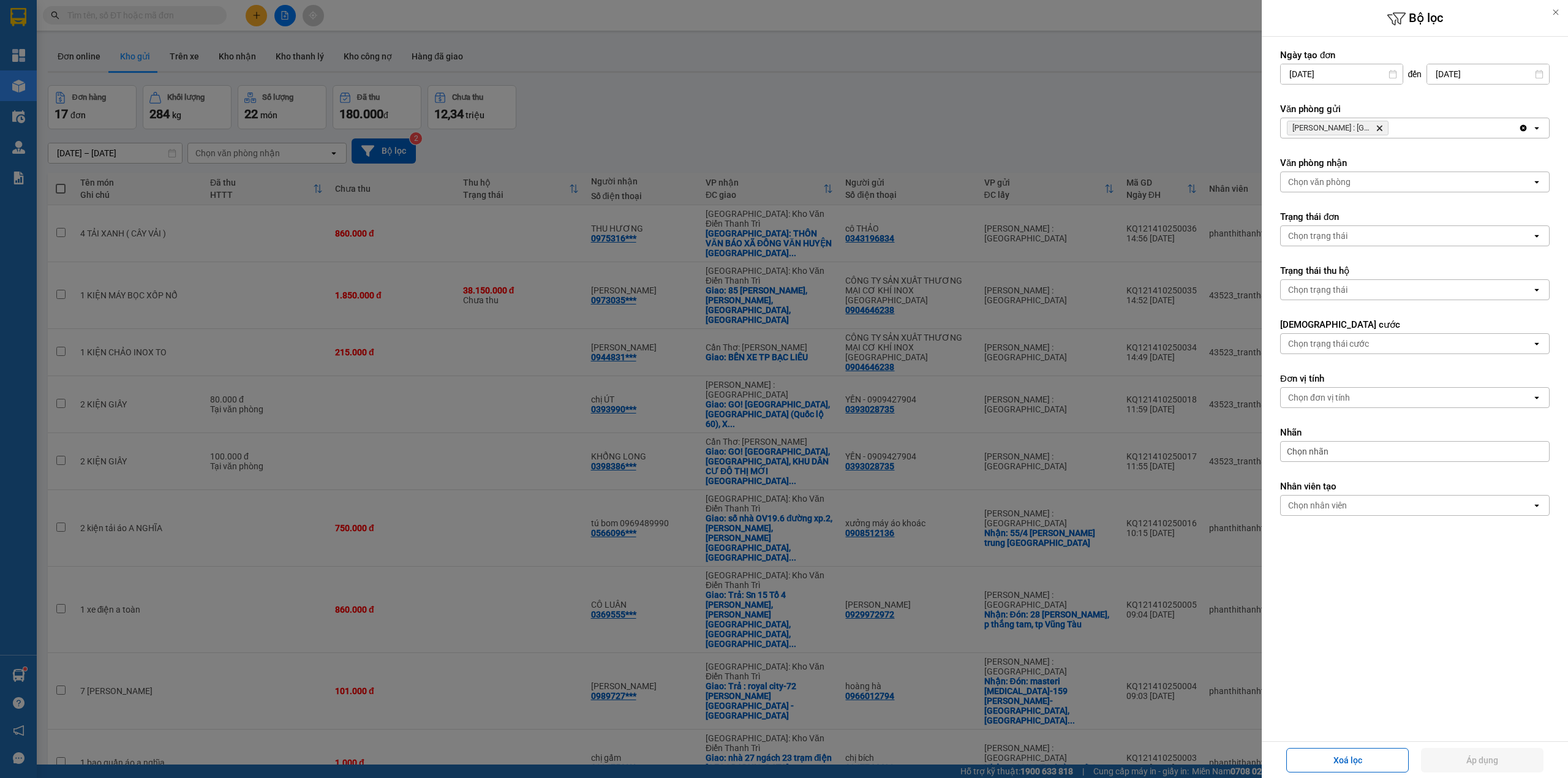
click at [1380, 127] on icon "Delete" at bounding box center [1379, 128] width 8 height 8
click at [1381, 127] on div "Chọn văn phòng" at bounding box center [1407, 127] width 251 height 20
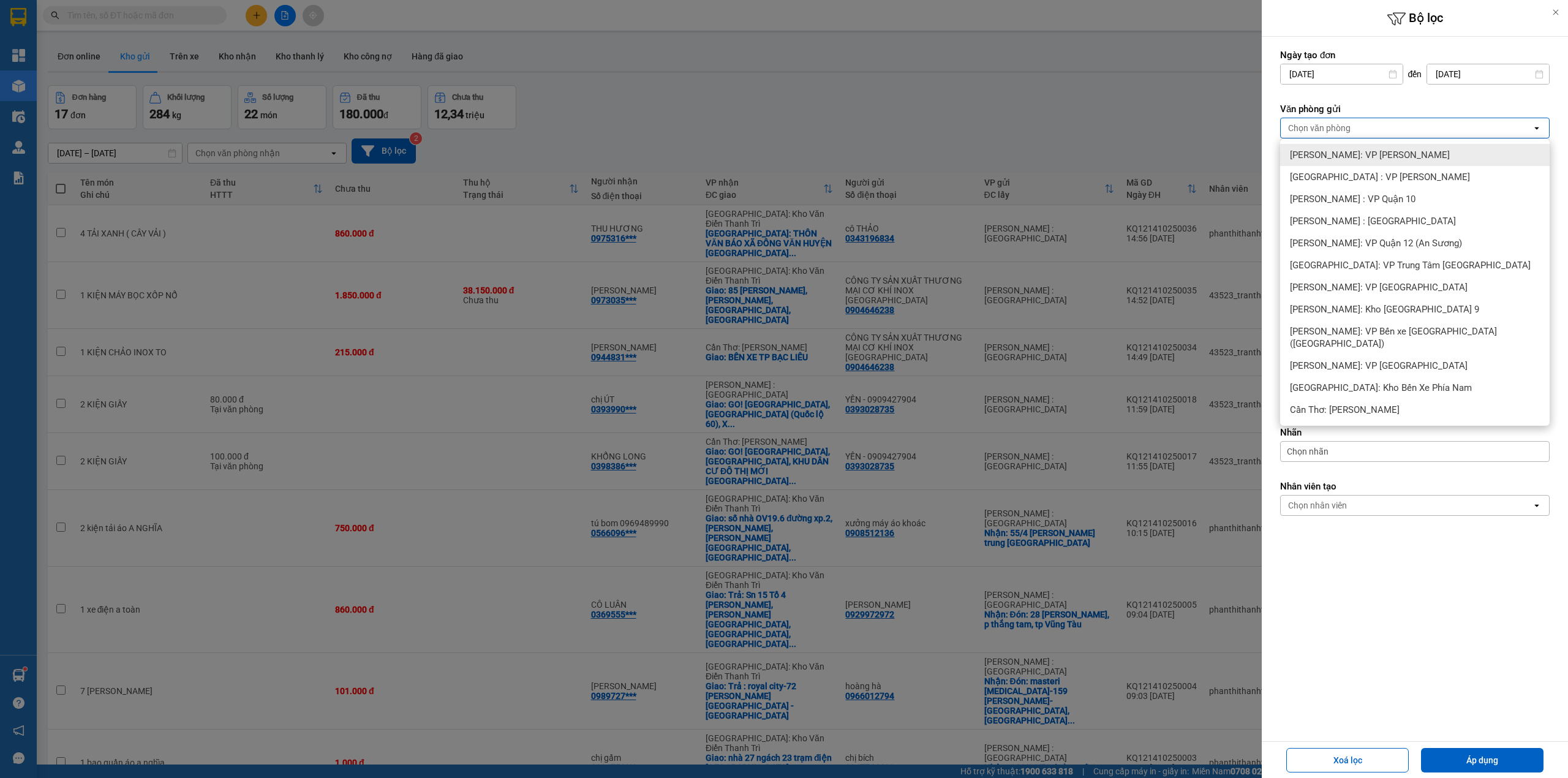
click at [1412, 152] on div "Hồ Chí Minh: VP Bình Thạnh" at bounding box center [1414, 155] width 269 height 22
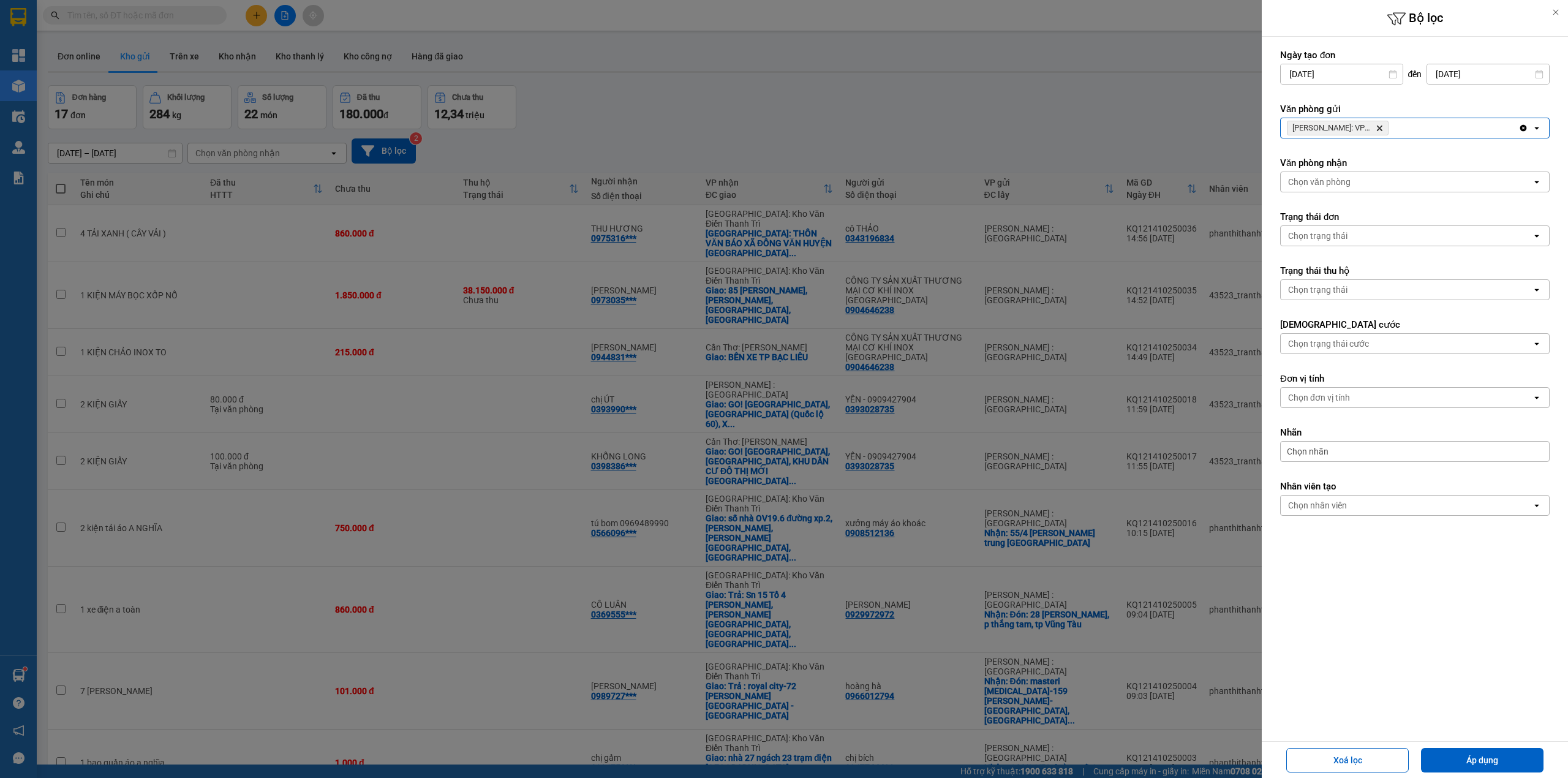
click at [1410, 129] on div "Hồ Chí Minh: VP Bình Thạnh Delete" at bounding box center [1400, 127] width 238 height 20
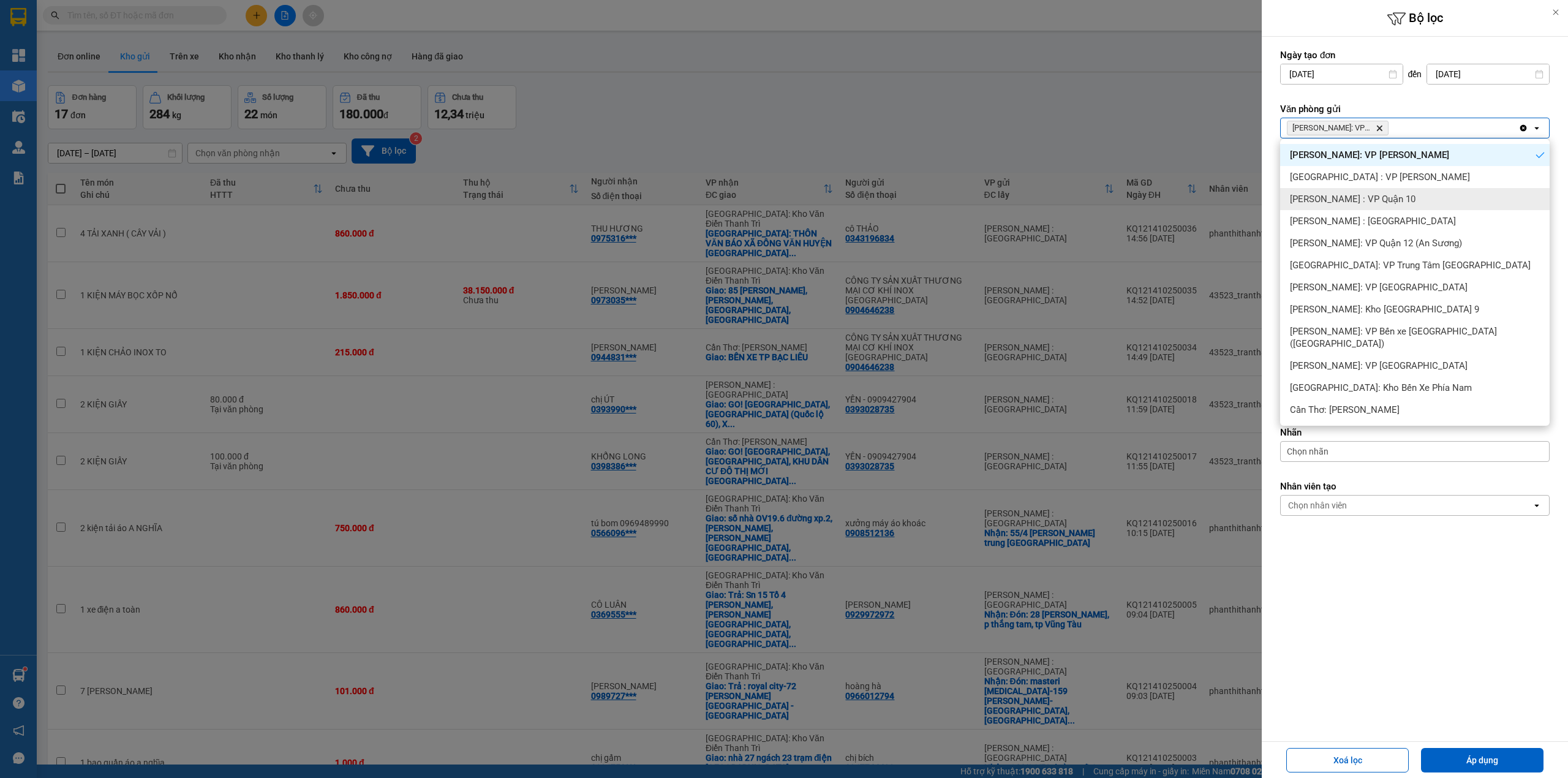
click at [1412, 202] on div "Hồ Chí Minh : VP Quận 10" at bounding box center [1414, 199] width 269 height 22
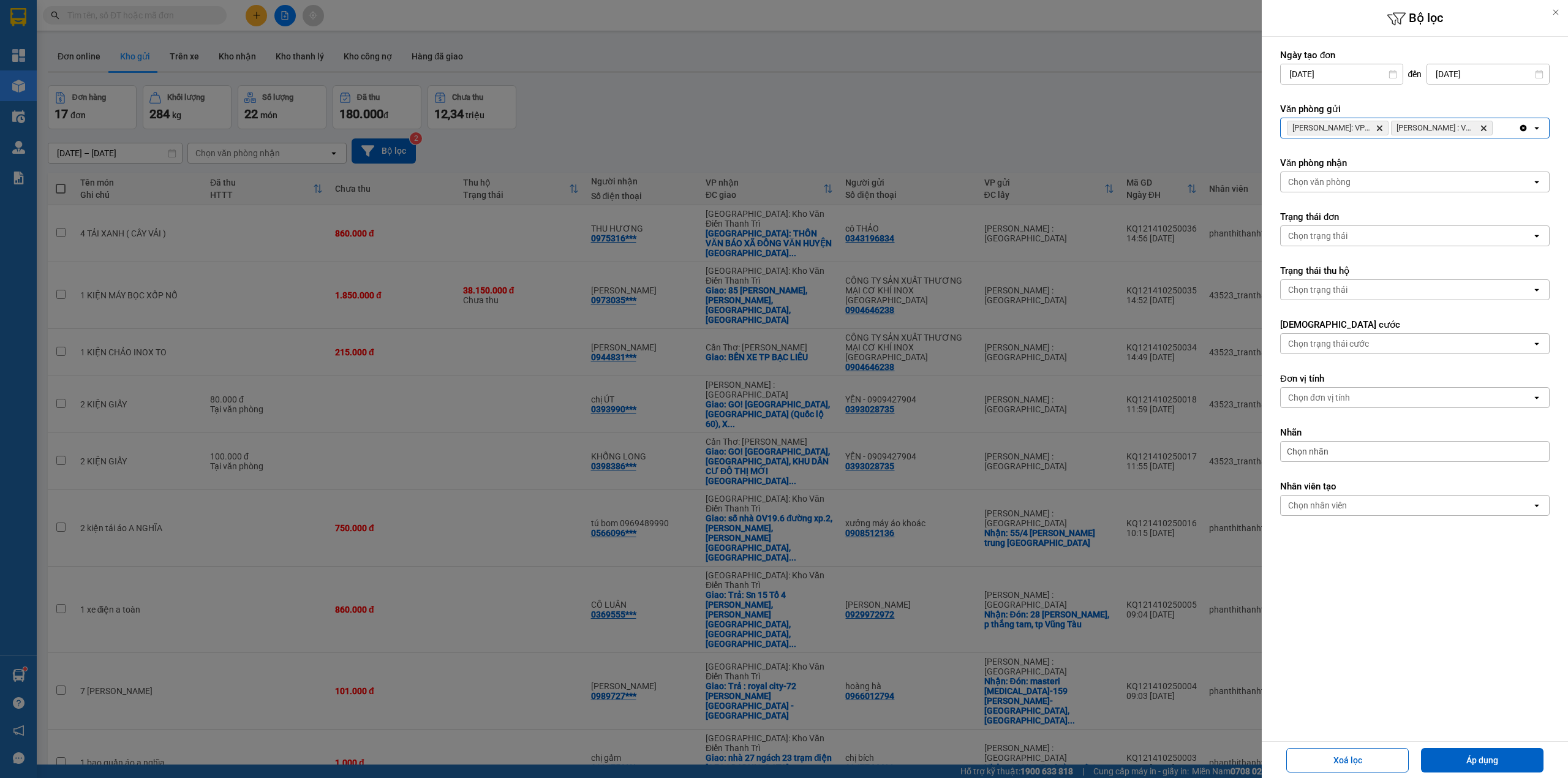
click at [1513, 133] on div "Hồ Chí Minh: VP Bình Thạnh Delete Hồ Chí Minh : VP Quận 10 Delete" at bounding box center [1400, 127] width 238 height 20
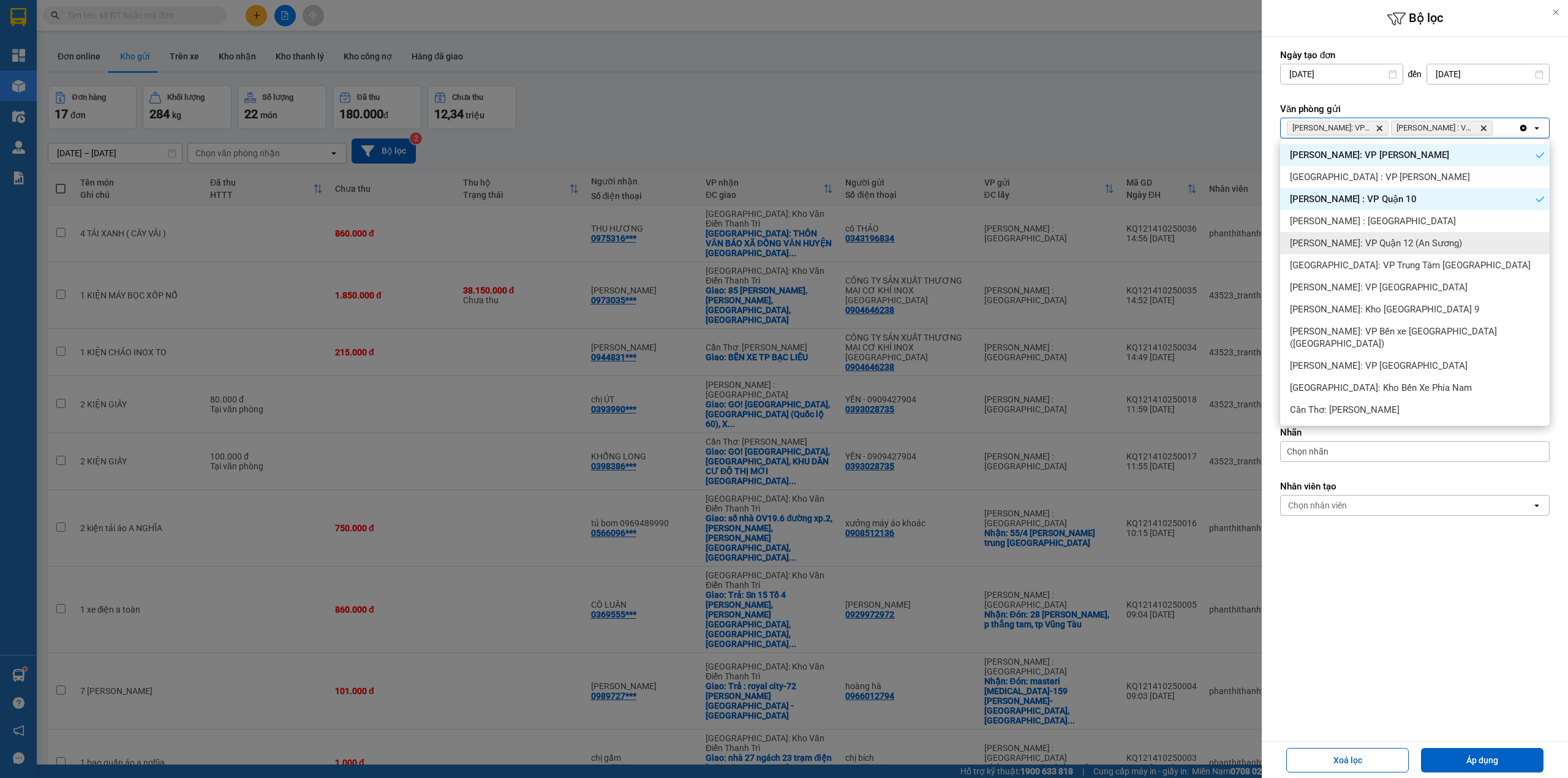
click at [1448, 246] on div "[PERSON_NAME]: VP Quận 12 (An Sương)" at bounding box center [1414, 244] width 269 height 22
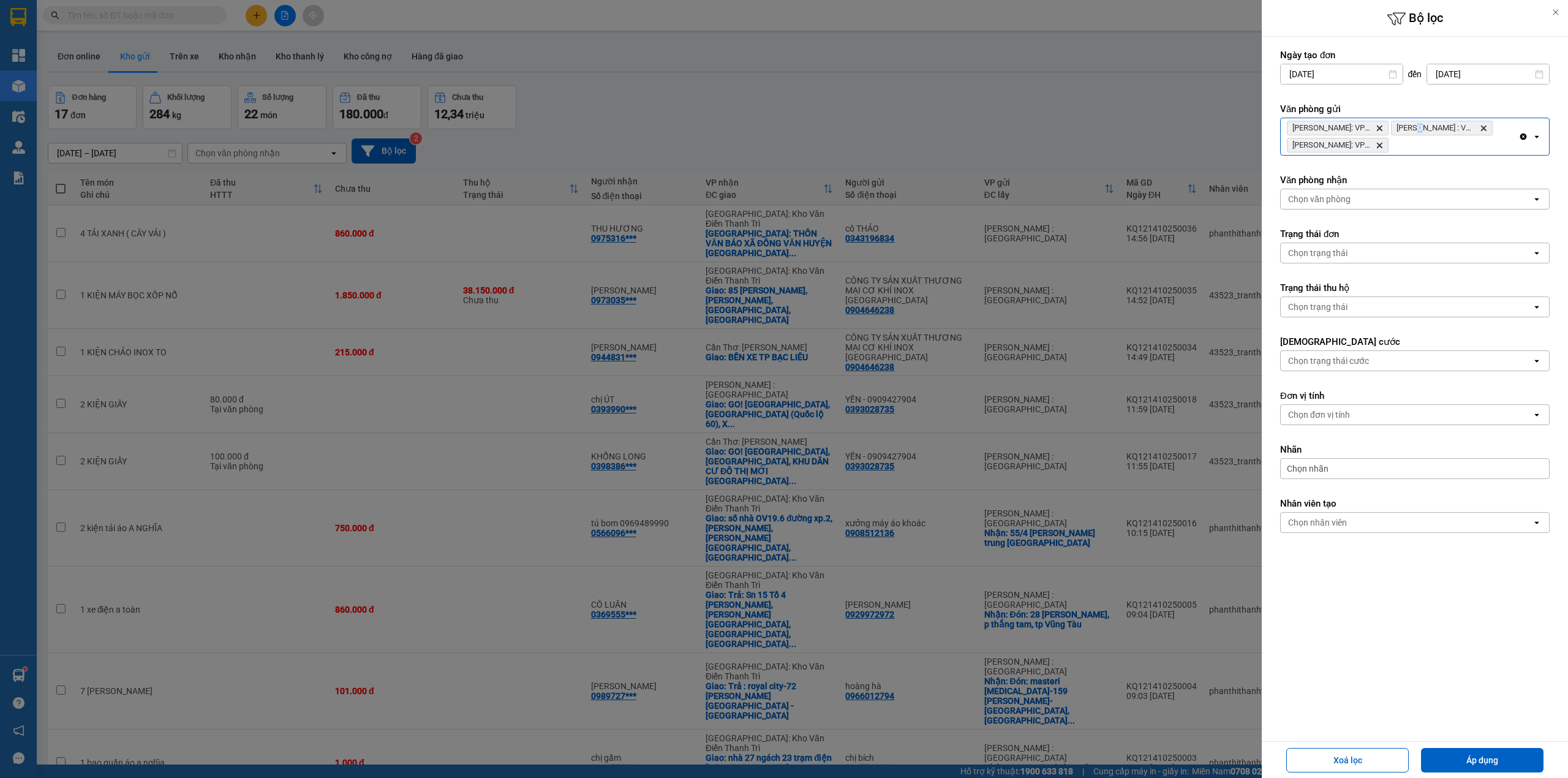
click at [1421, 156] on div "Hồ Chí Minh: VP Bình Thạnh Delete Hồ Chí Minh : VP Quận 10 Delete Hồ Chí Minh: …" at bounding box center [1414, 137] width 269 height 38
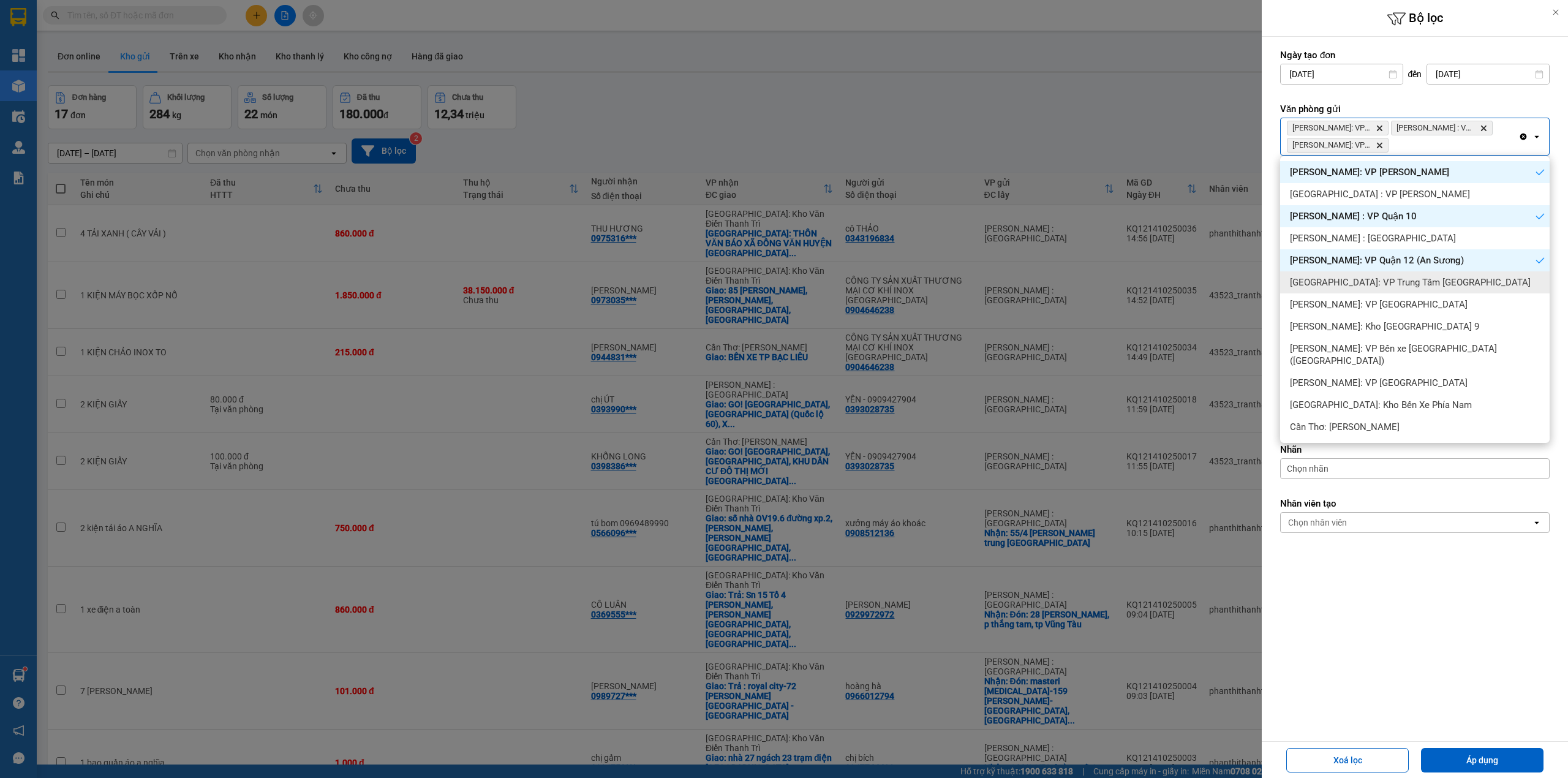
click at [1401, 285] on span "Khánh Hòa: VP Trung Tâm TP Nha Trang" at bounding box center [1411, 282] width 241 height 12
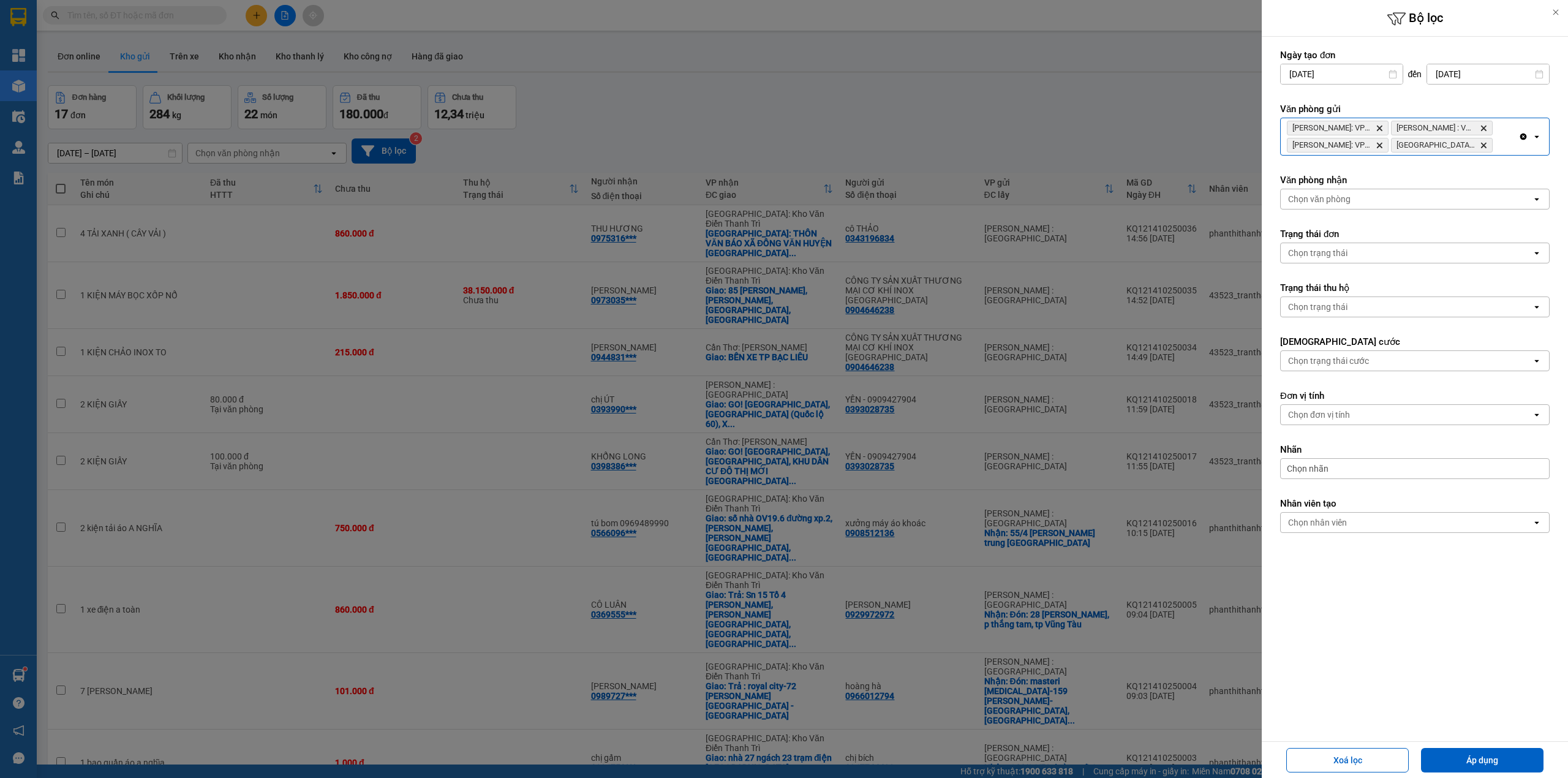
click at [1500, 143] on div "Hồ Chí Minh: VP Bình Thạnh Delete Hồ Chí Minh : VP Quận 10 Delete Hồ Chí Minh: …" at bounding box center [1400, 136] width 238 height 37
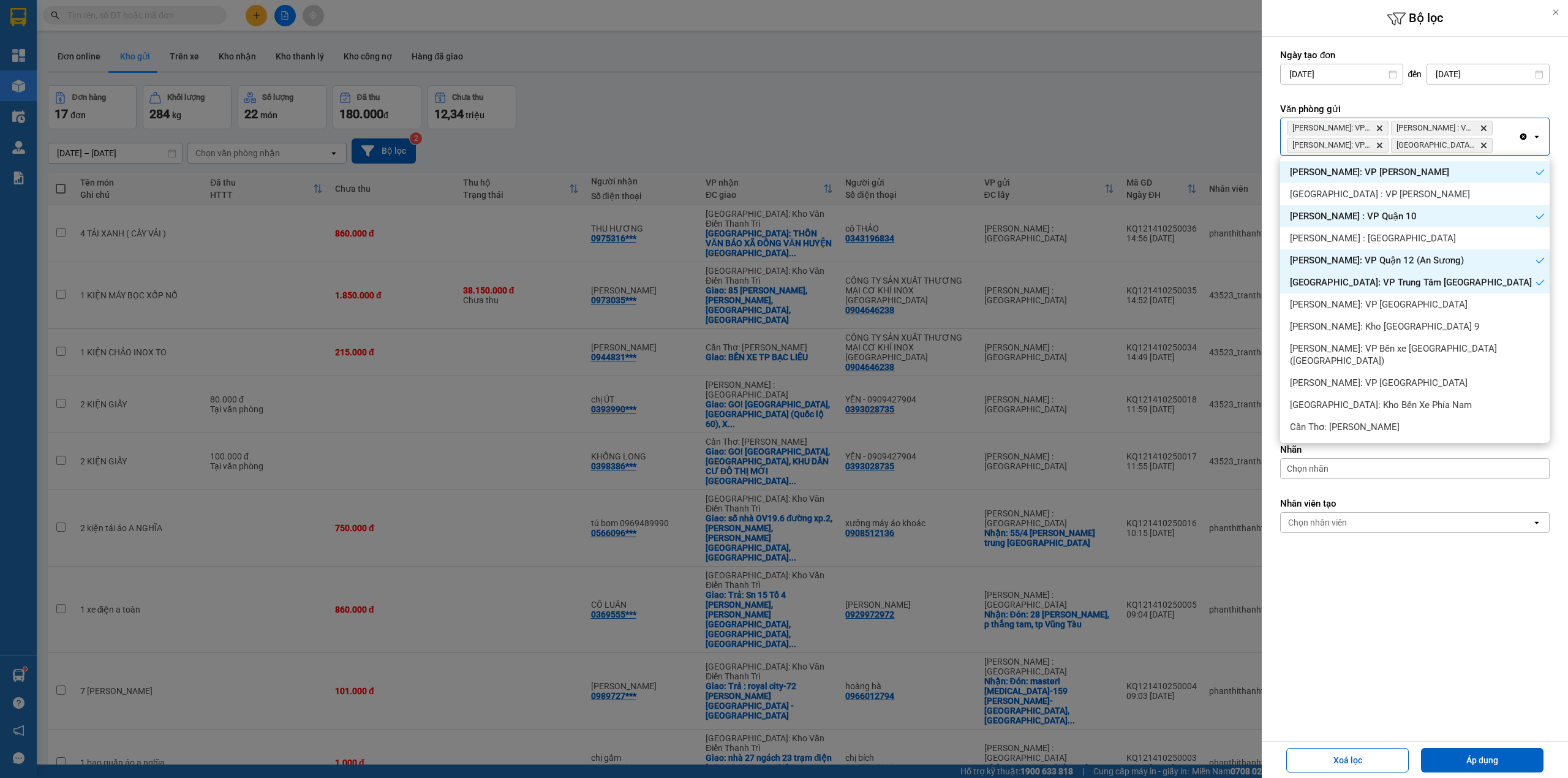
click at [1441, 285] on span "Khánh Hòa: VP Trung Tâm TP Nha Trang" at bounding box center [1411, 282] width 242 height 12
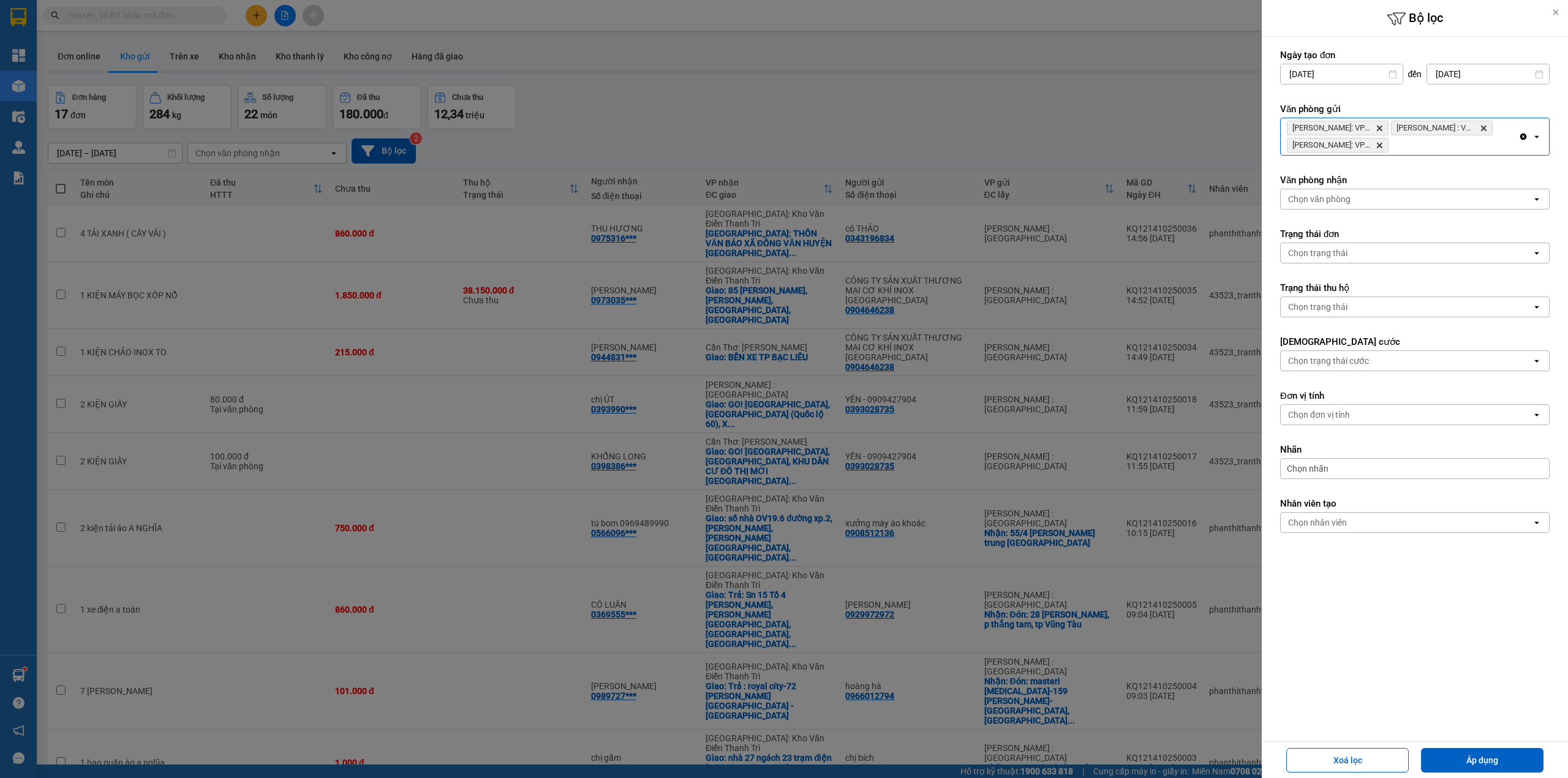
click at [1434, 144] on div "Hồ Chí Minh: VP Bình Thạnh Delete Hồ Chí Minh : VP Quận 10 Delete Hồ Chí Minh: …" at bounding box center [1400, 136] width 238 height 37
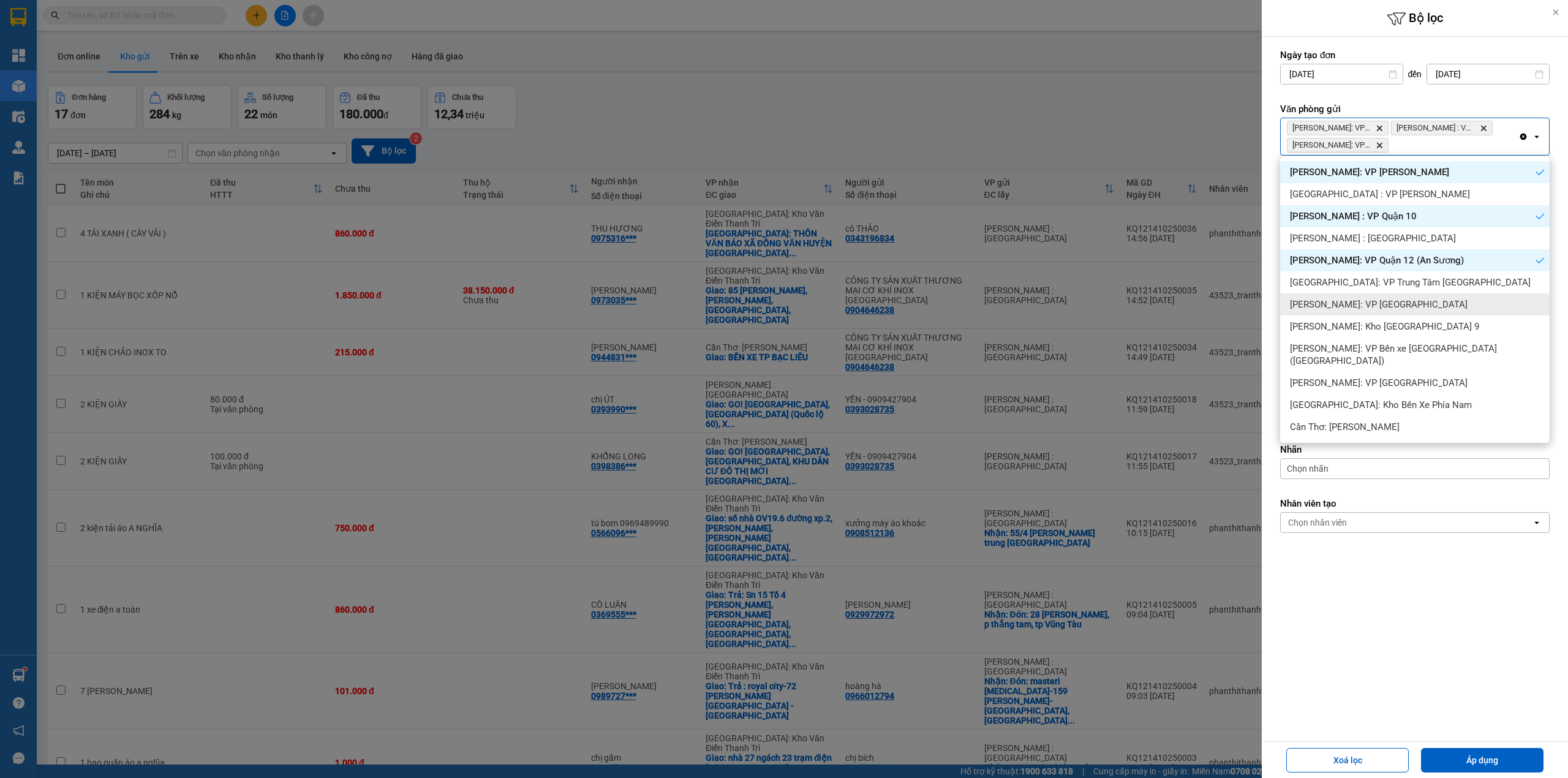
click at [1424, 308] on div "Hồ Chí Minh: VP Quận Tân Phú" at bounding box center [1414, 304] width 269 height 22
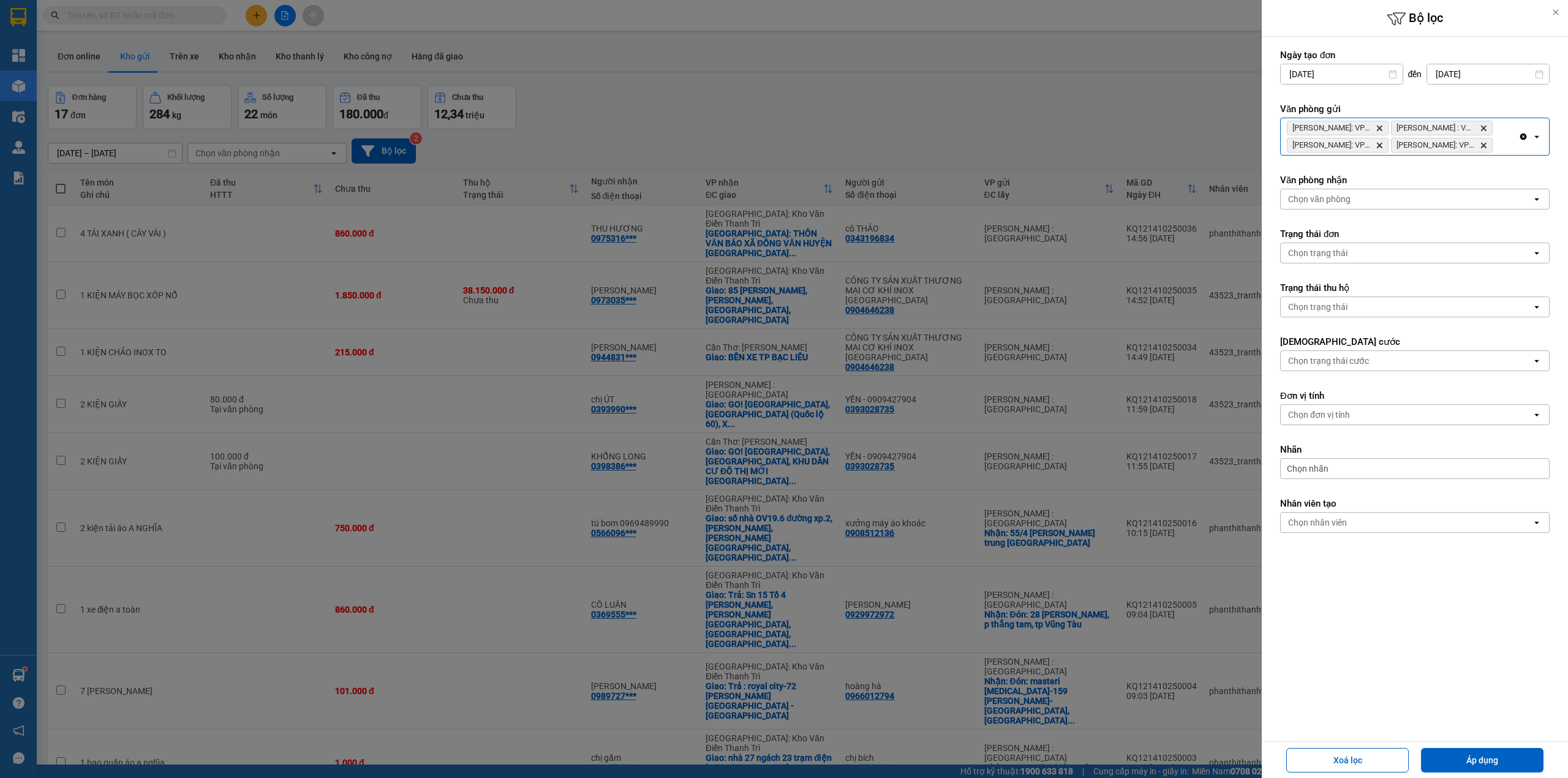
click at [1515, 140] on div "Hồ Chí Minh: VP Bình Thạnh Delete Hồ Chí Minh : VP Quận 10 Delete Hồ Chí Minh: …" at bounding box center [1400, 136] width 238 height 37
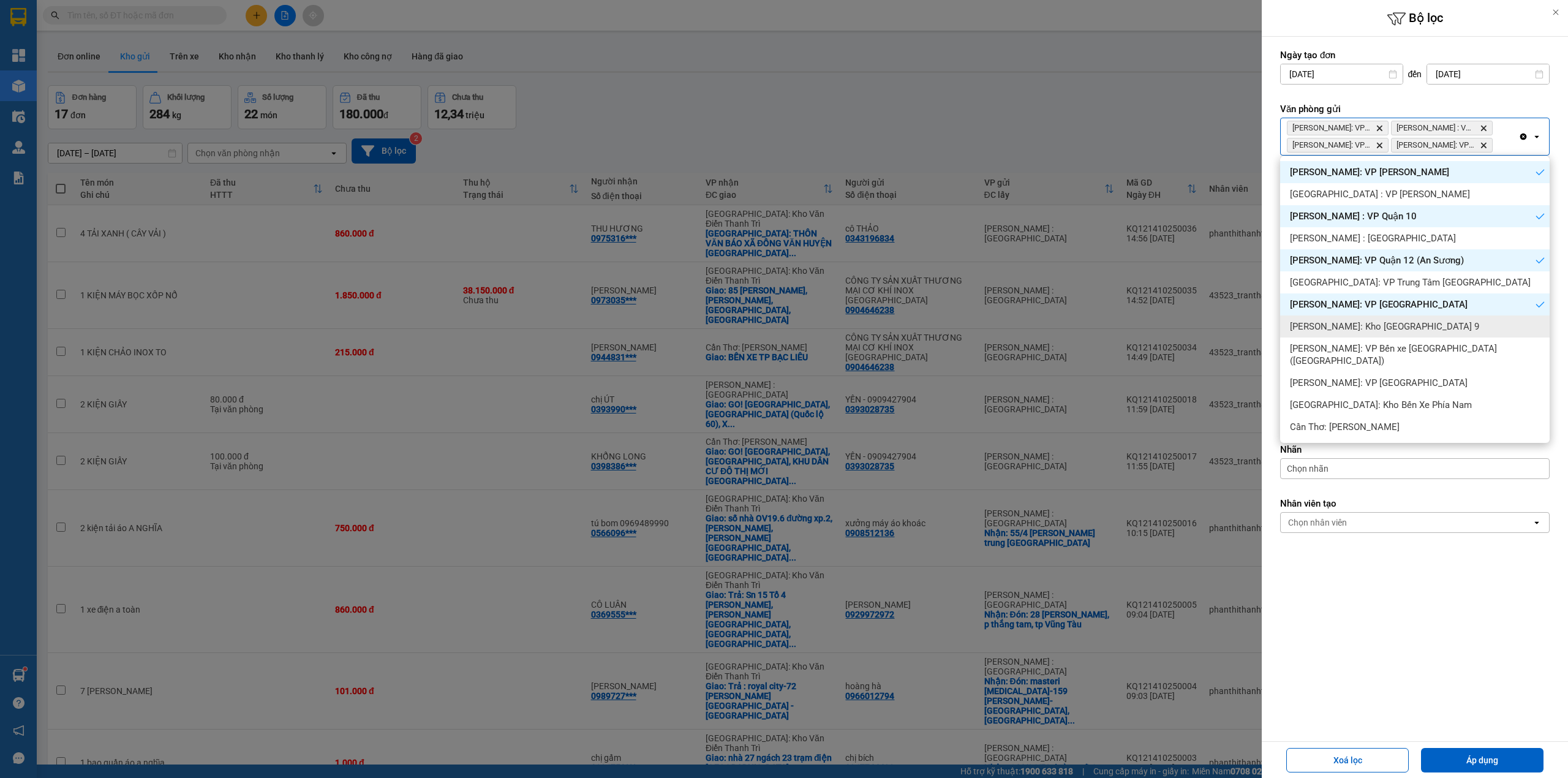
click at [1429, 336] on div "Hồ Chí Minh: Kho Thủ Đức & Quận 9" at bounding box center [1414, 327] width 269 height 22
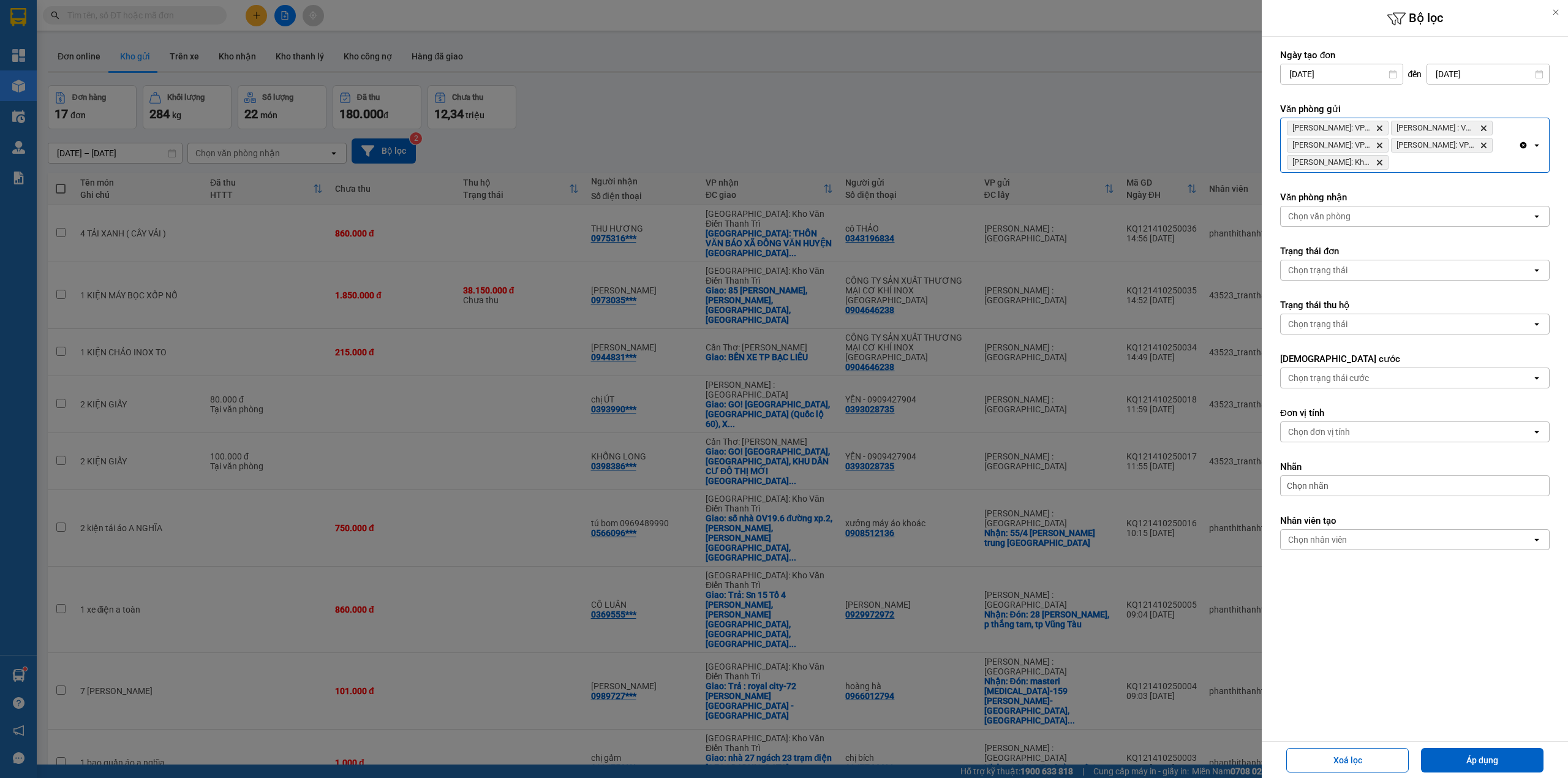
click at [1437, 162] on div "Hồ Chí Minh: VP Bình Thạnh Delete Hồ Chí Minh : VP Quận 10 Delete Hồ Chí Minh: …" at bounding box center [1400, 144] width 238 height 54
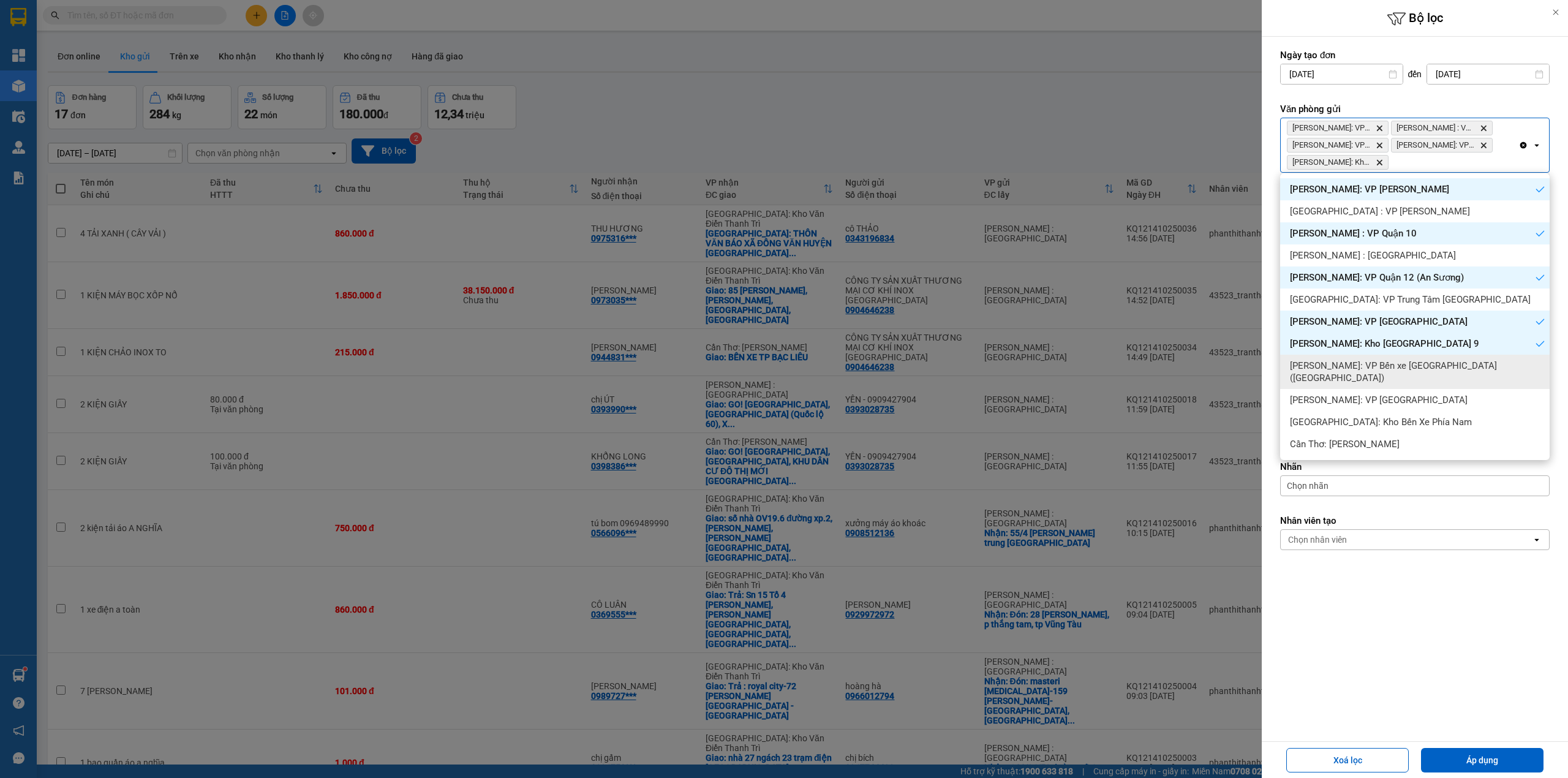
click at [1430, 364] on span "Hồ Chí Minh: VP Bến xe Miền Tây (Quận Bình Tân)" at bounding box center [1418, 372] width 255 height 25
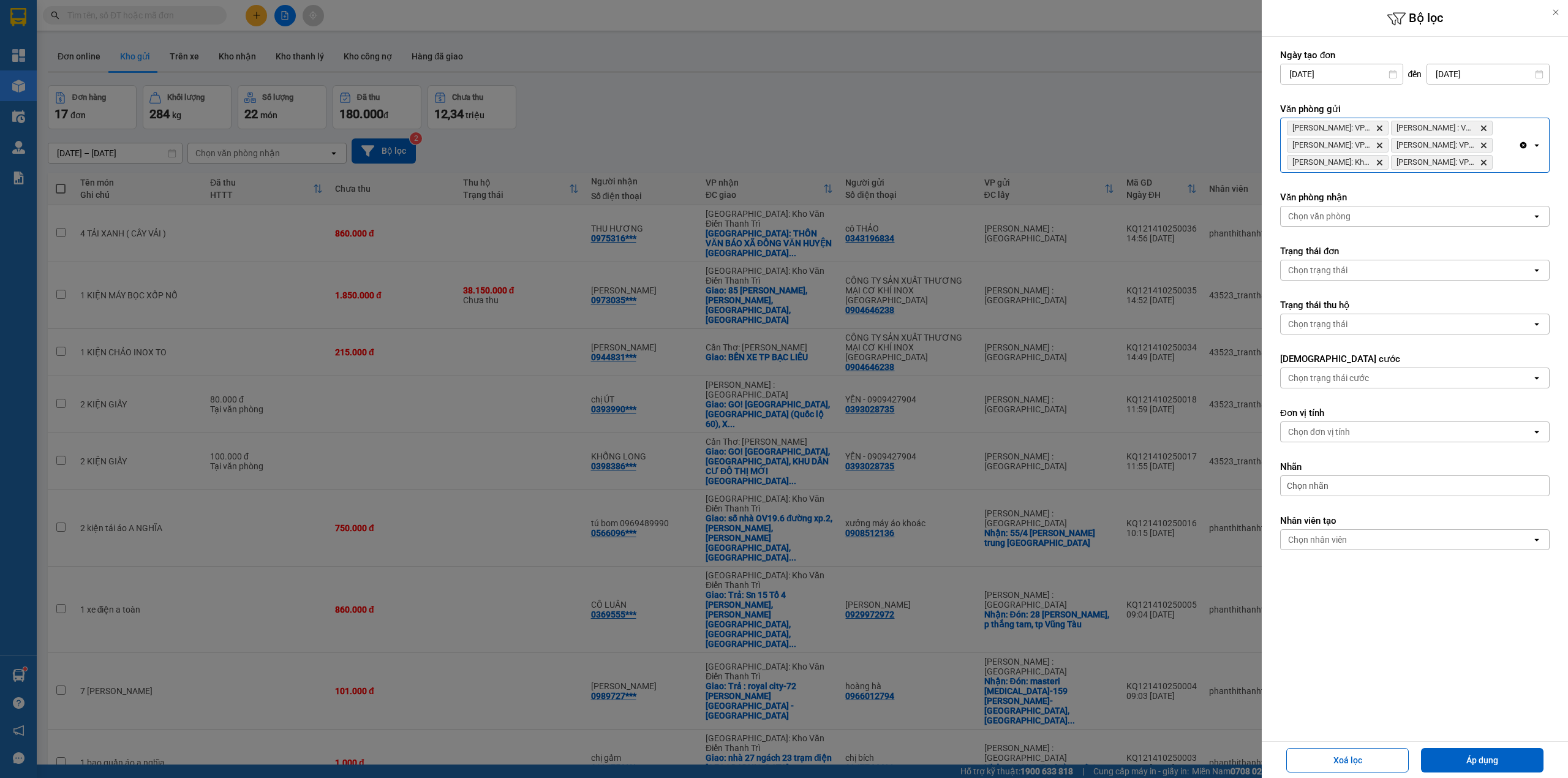
click at [1508, 163] on div "Hồ Chí Minh: VP Bình Thạnh Delete Hồ Chí Minh : VP Quận 10 Delete Hồ Chí Minh: …" at bounding box center [1400, 144] width 238 height 54
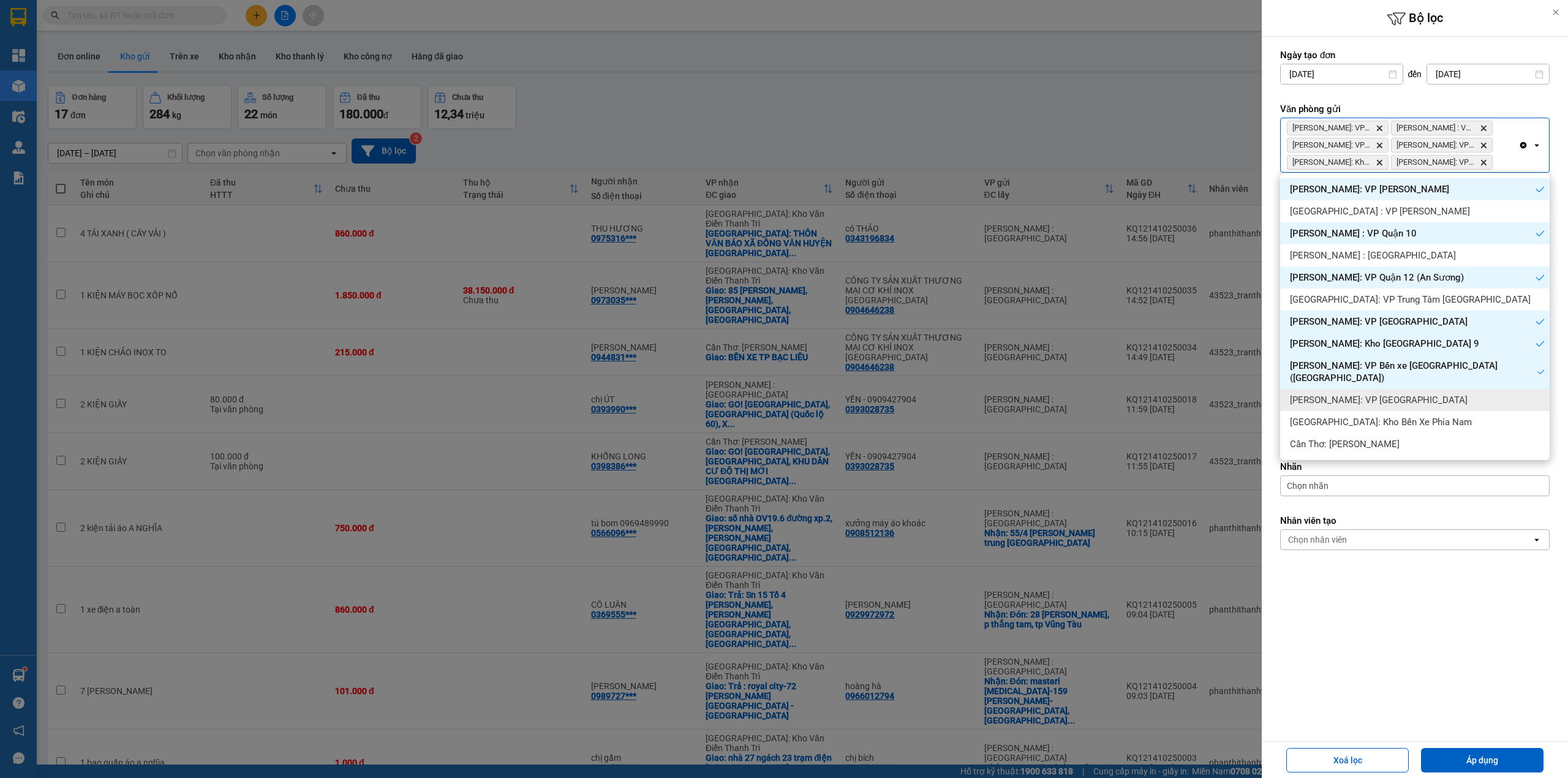
click at [1434, 389] on div "Hồ Chí Minh: VP Quận Tân Bình" at bounding box center [1414, 400] width 269 height 22
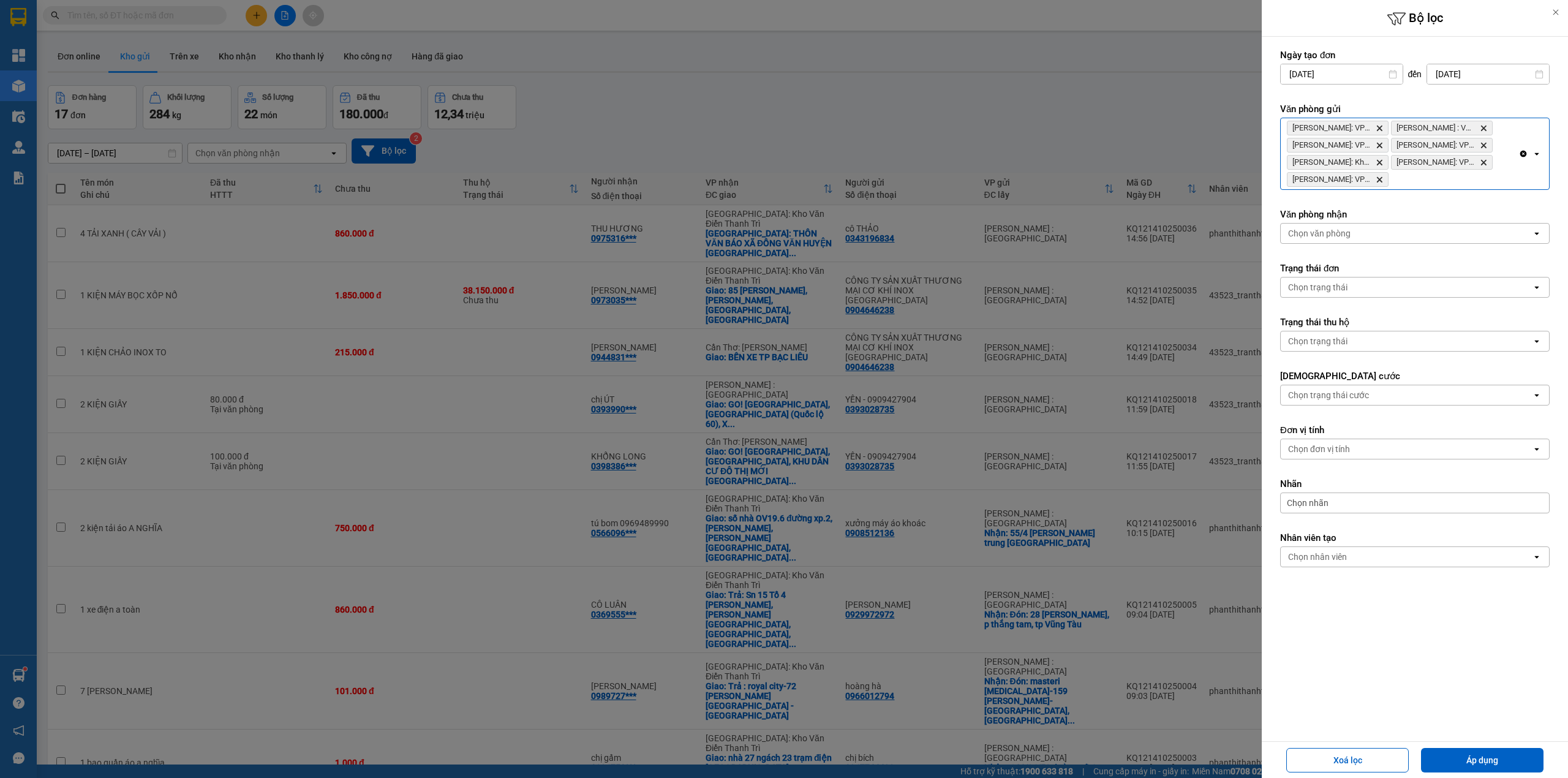
click at [1486, 185] on div "Hồ Chí Minh: VP Bình Thạnh Delete Hồ Chí Minh : VP Quận 10 Delete Hồ Chí Minh: …" at bounding box center [1400, 153] width 238 height 71
click at [1477, 763] on button "Áp dụng" at bounding box center [1482, 760] width 122 height 25
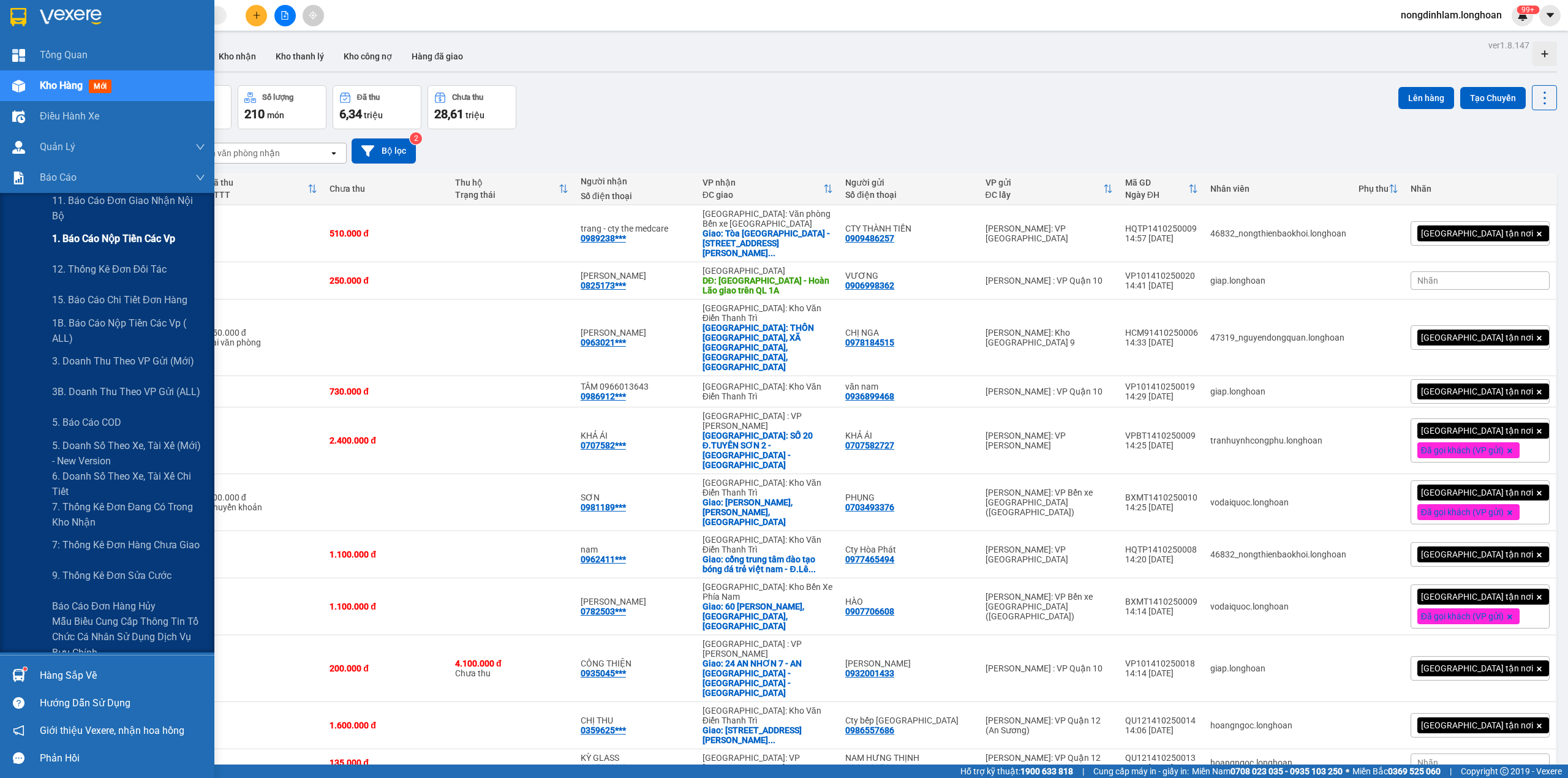
click at [115, 243] on span "1. Báo cáo nộp tiền các vp" at bounding box center [114, 239] width 123 height 15
